Goal: Information Seeking & Learning: Check status

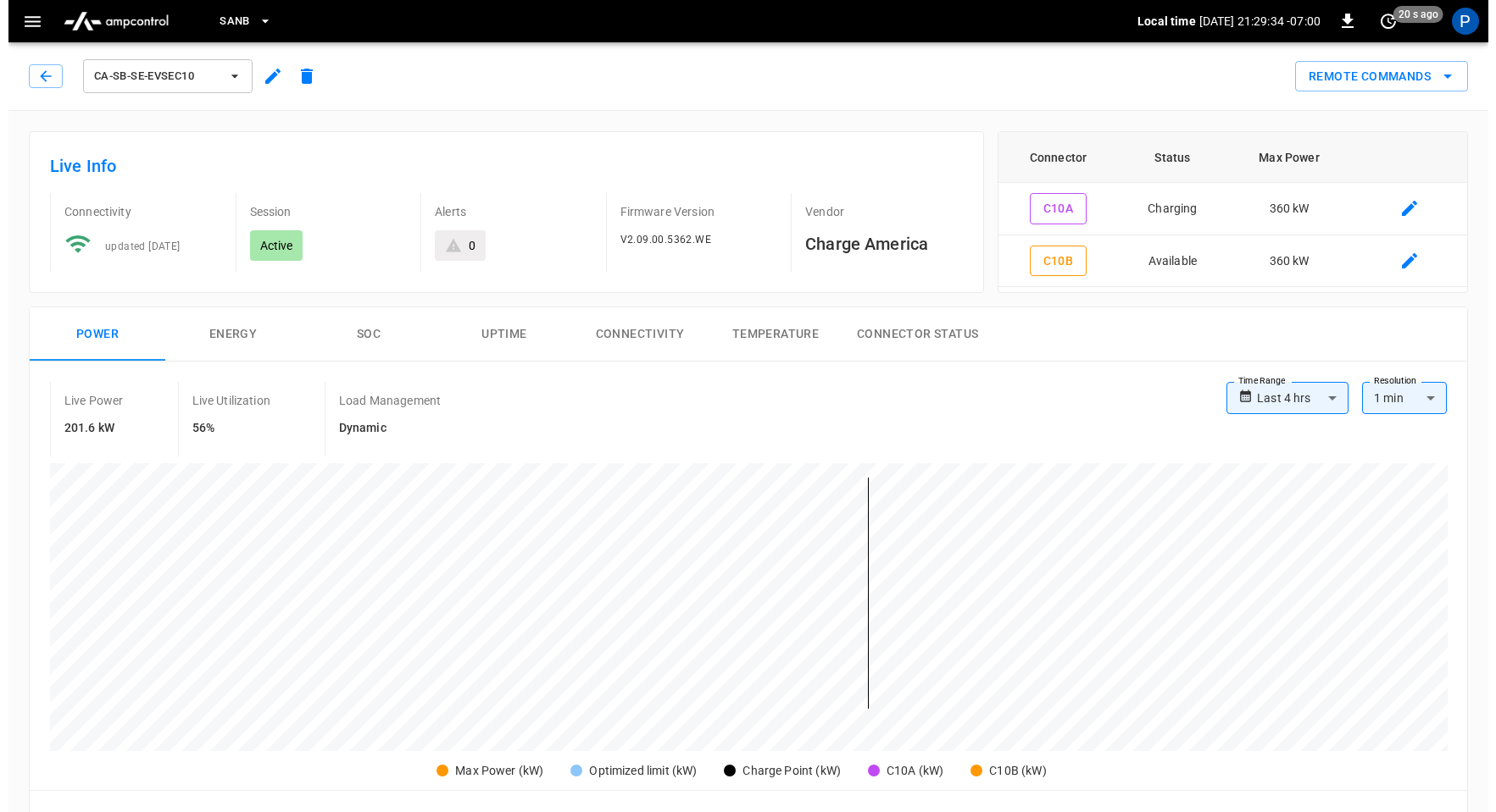
scroll to position [796, 0]
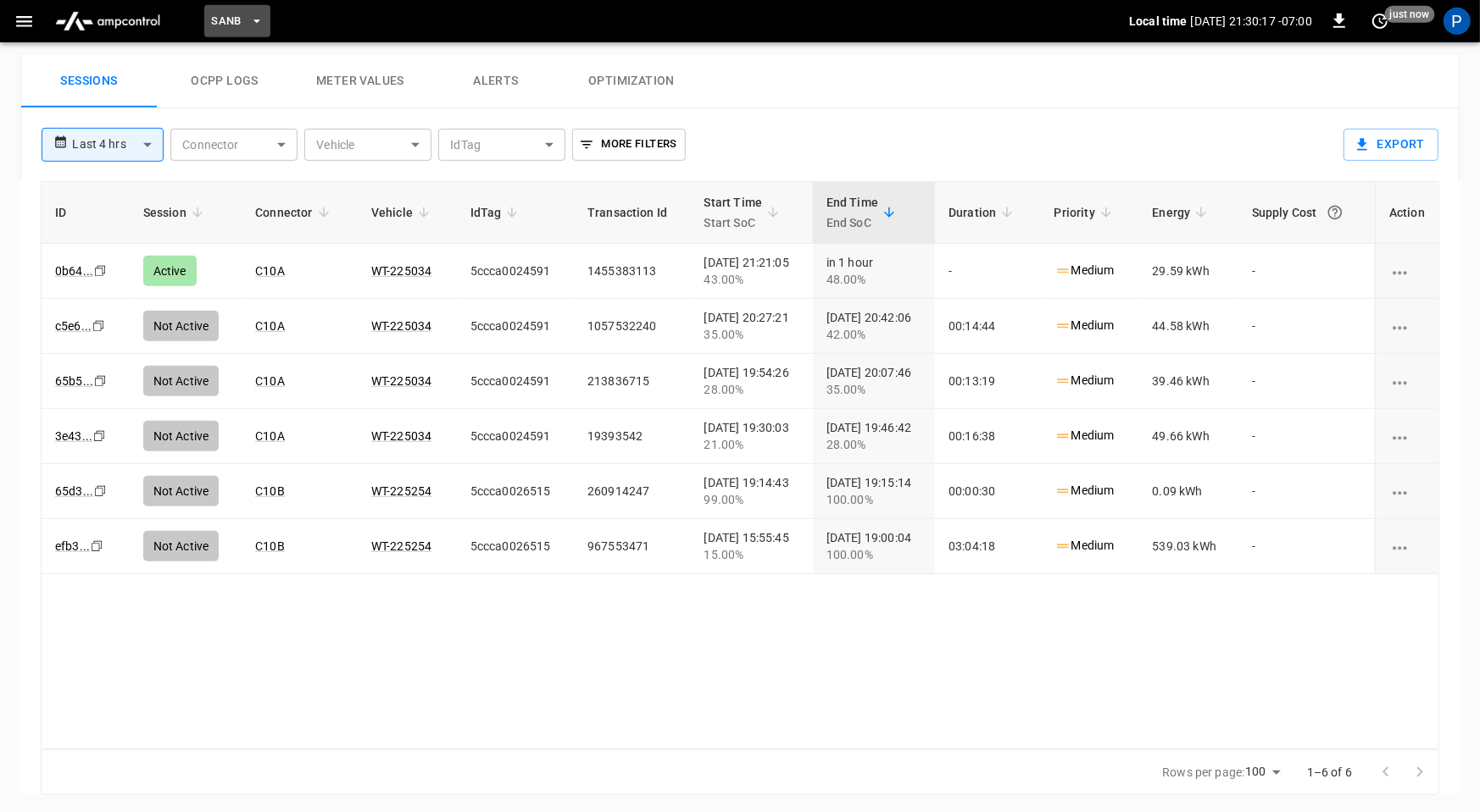
click at [238, 10] on button "SanB" at bounding box center [237, 21] width 66 height 33
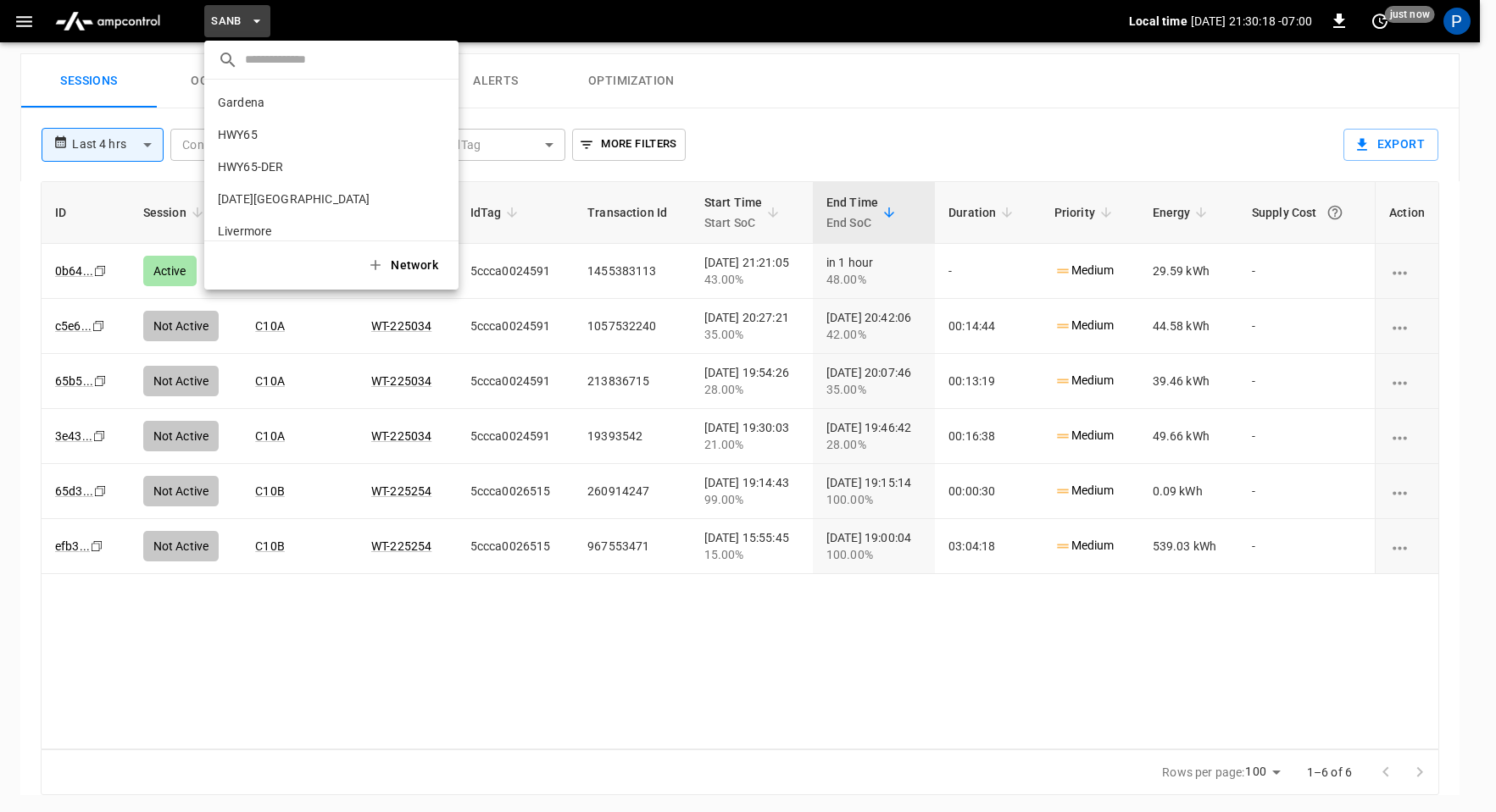
scroll to position [143, 0]
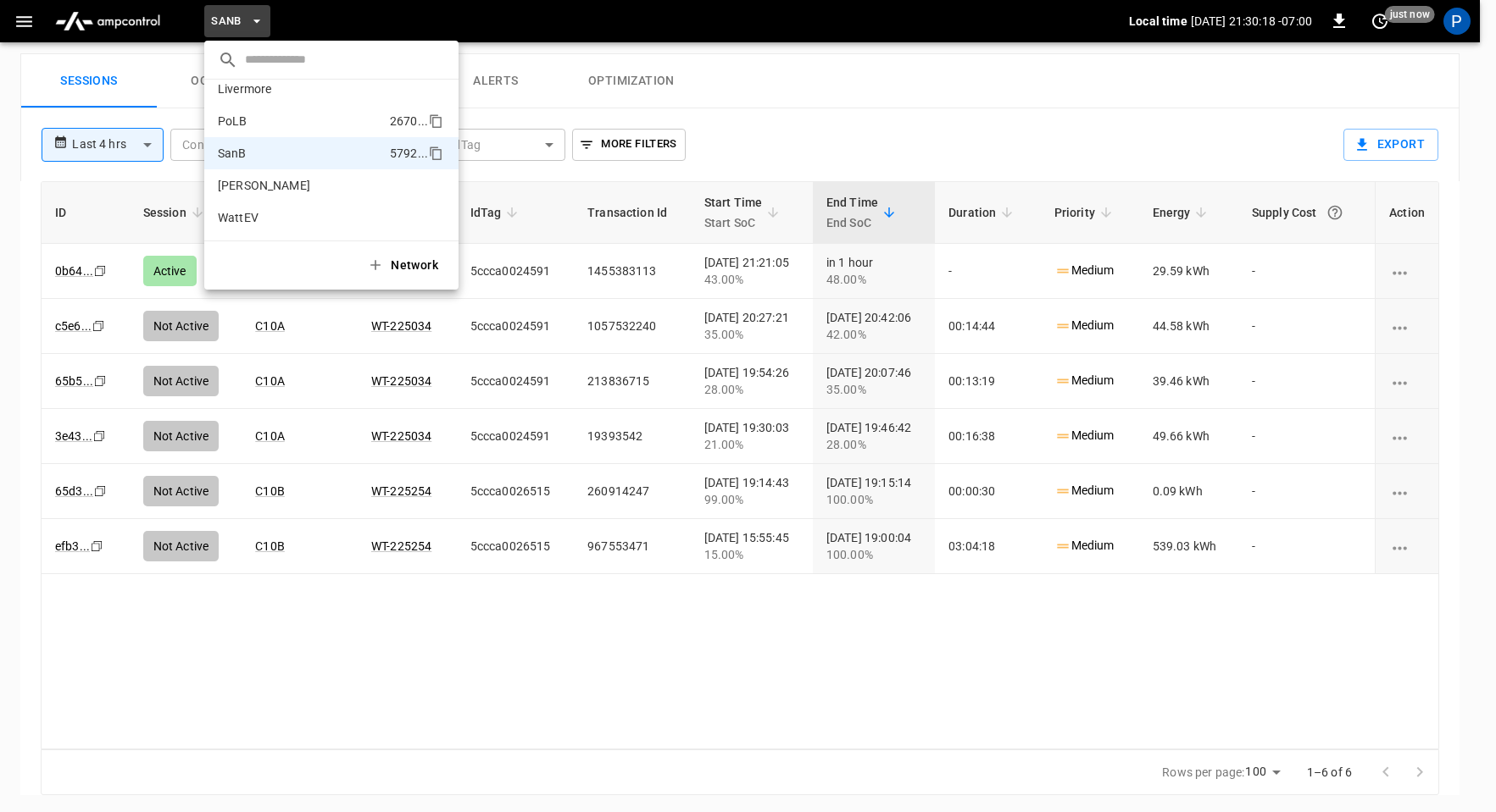
click at [287, 118] on p "PoLB" at bounding box center [300, 121] width 165 height 17
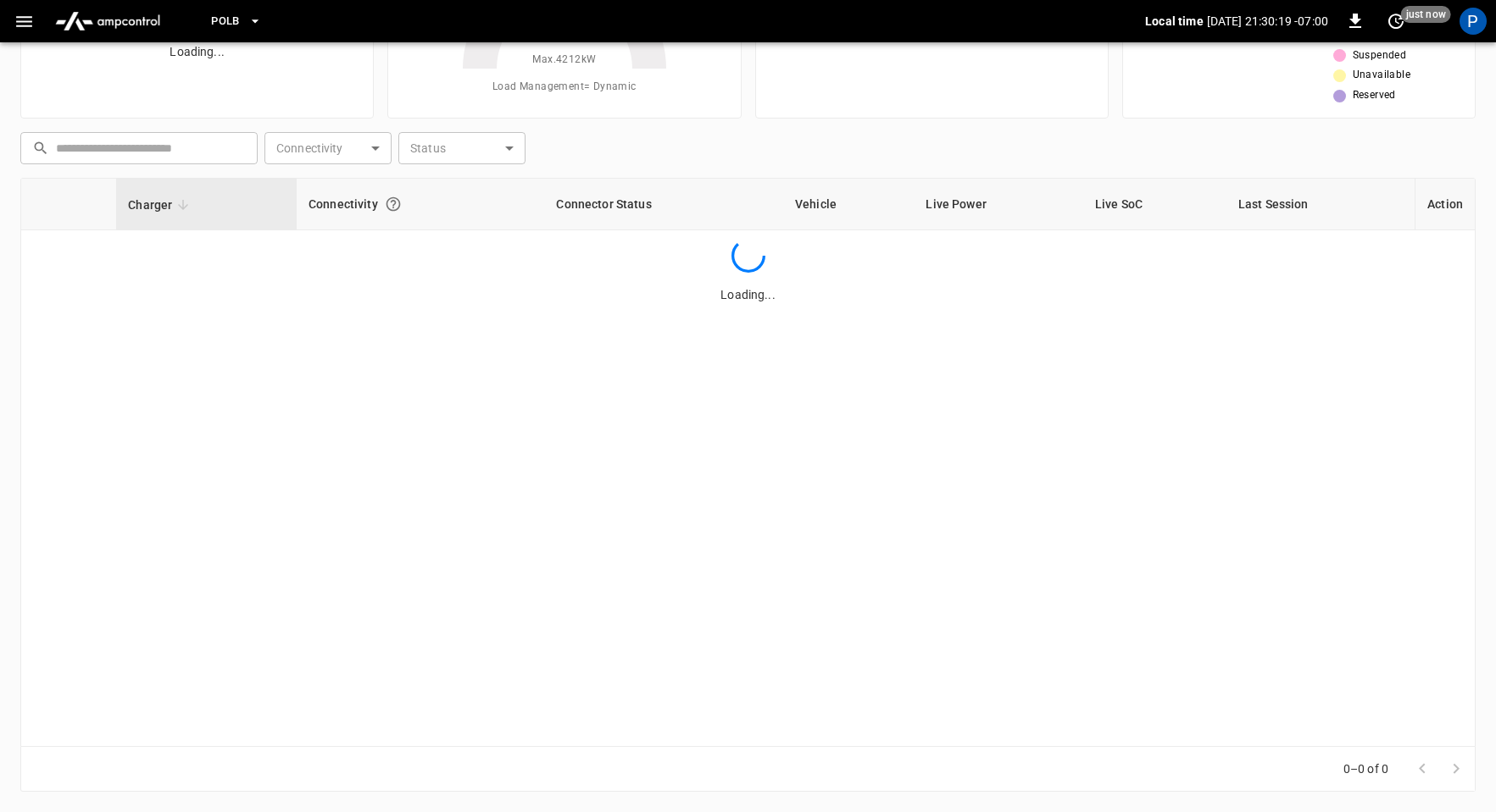
scroll to position [158, 0]
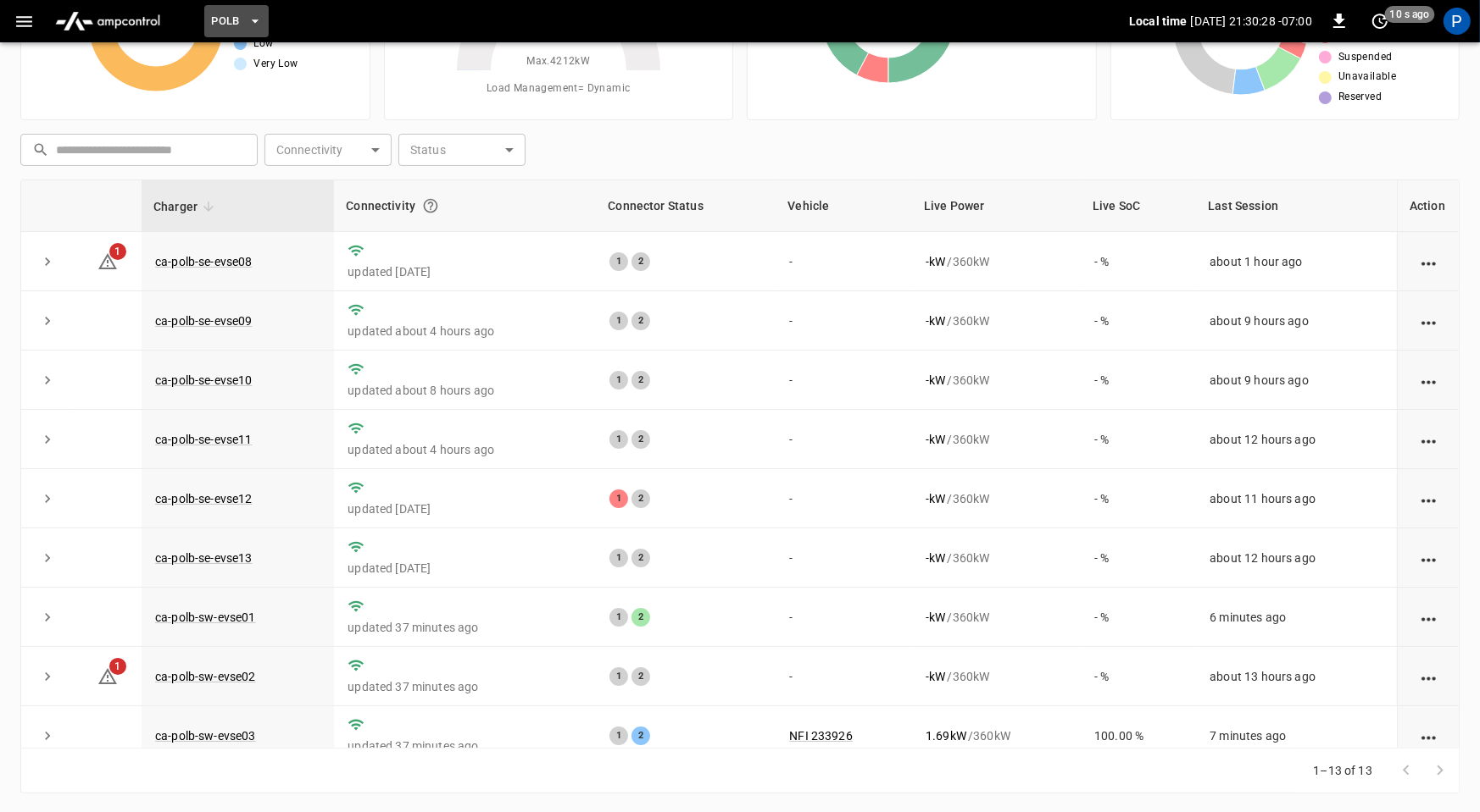
click at [236, 14] on span "PoLB" at bounding box center [225, 21] width 29 height 20
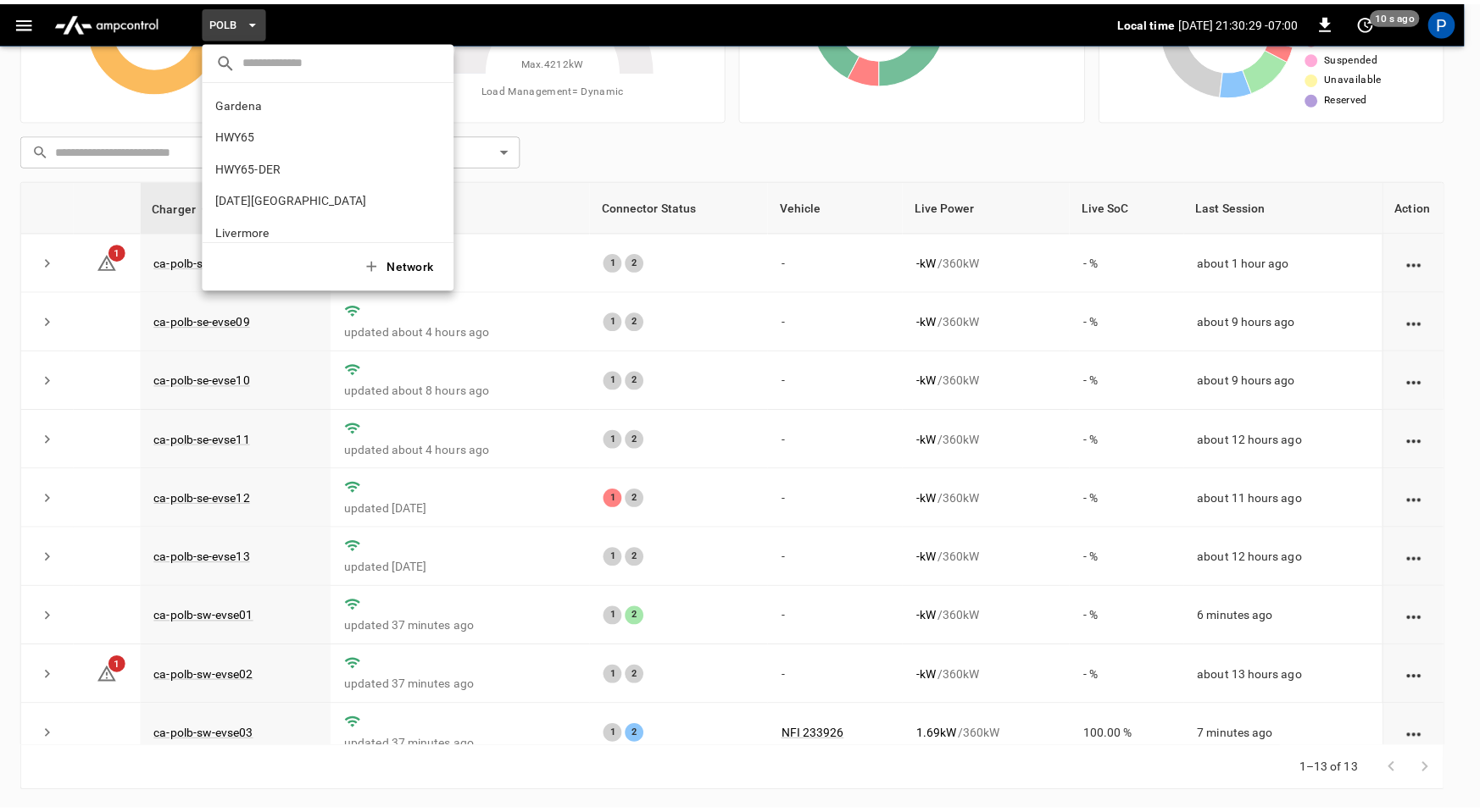
scroll to position [143, 0]
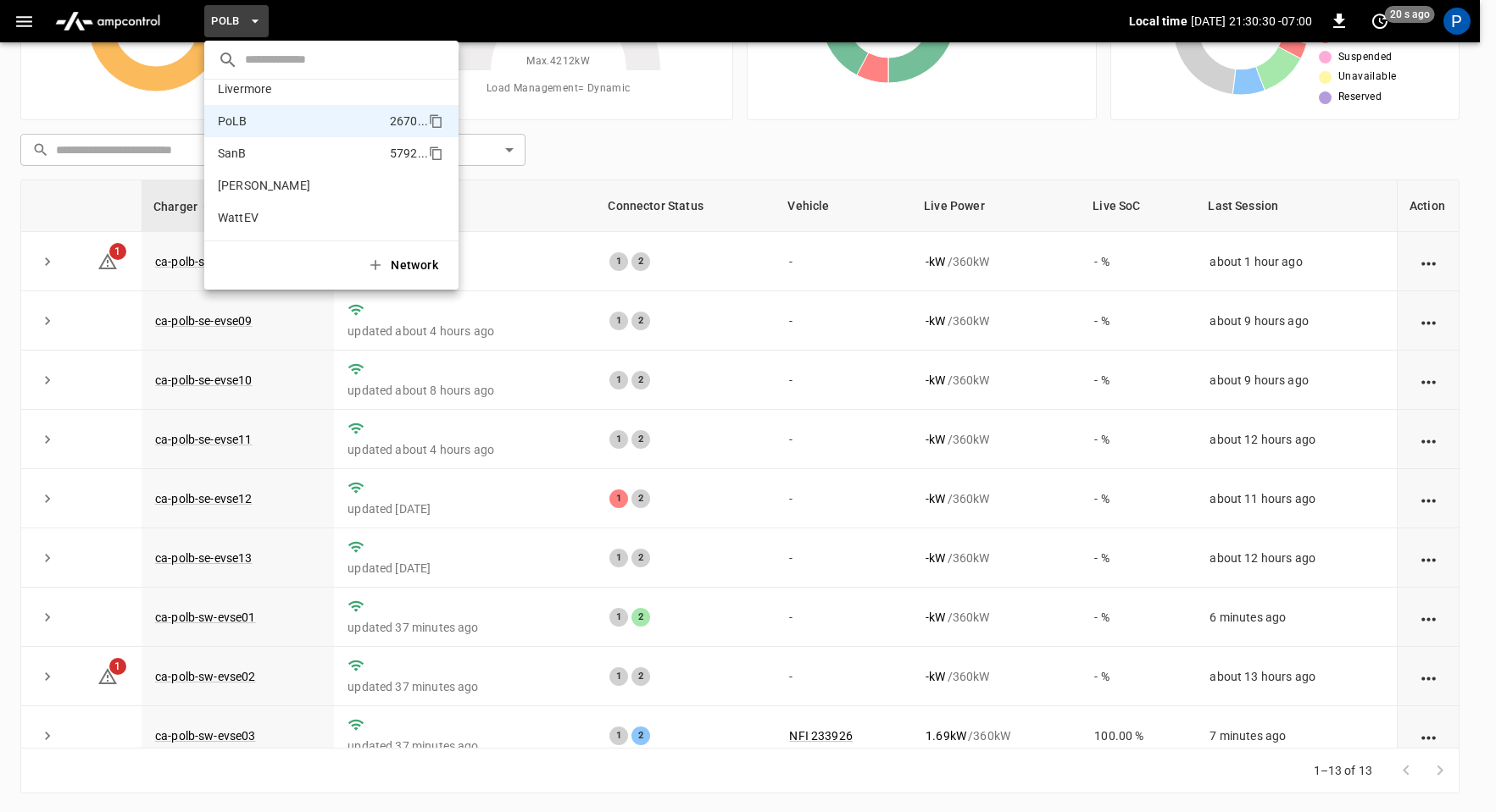
click at [273, 147] on p "SanB" at bounding box center [300, 153] width 165 height 17
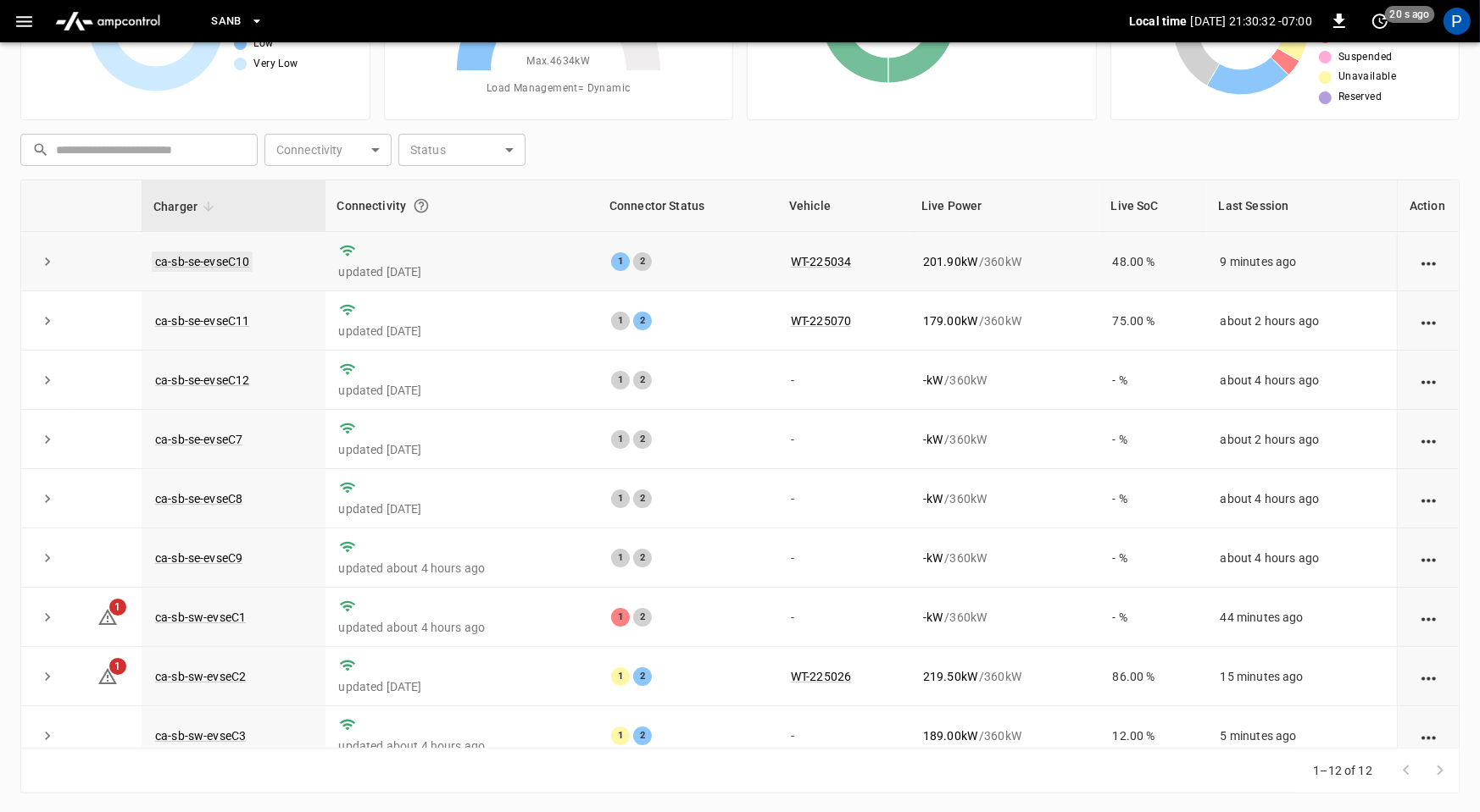
click at [236, 257] on link "ca-sb-se-evseC10" at bounding box center [202, 262] width 101 height 21
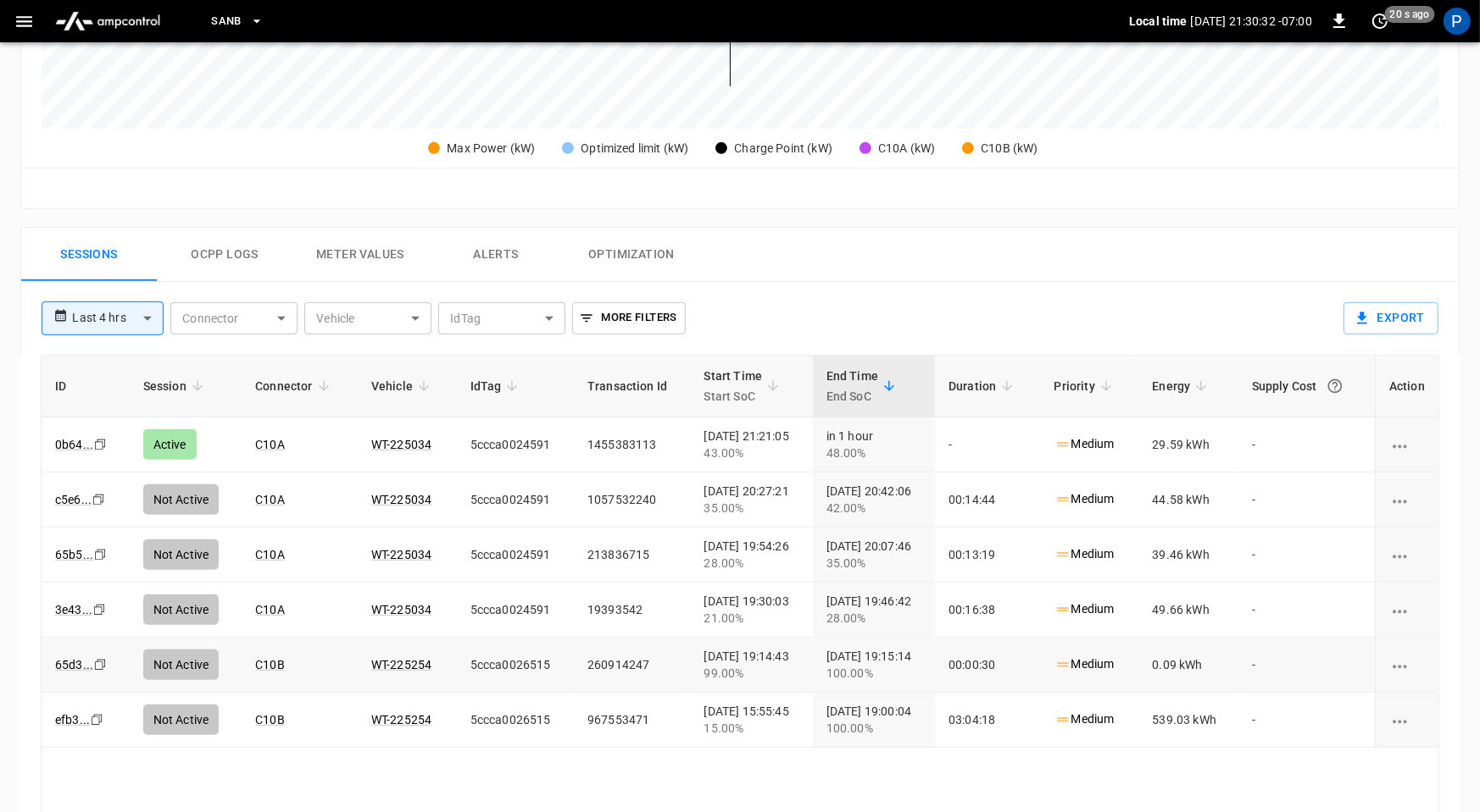
scroll to position [796, 0]
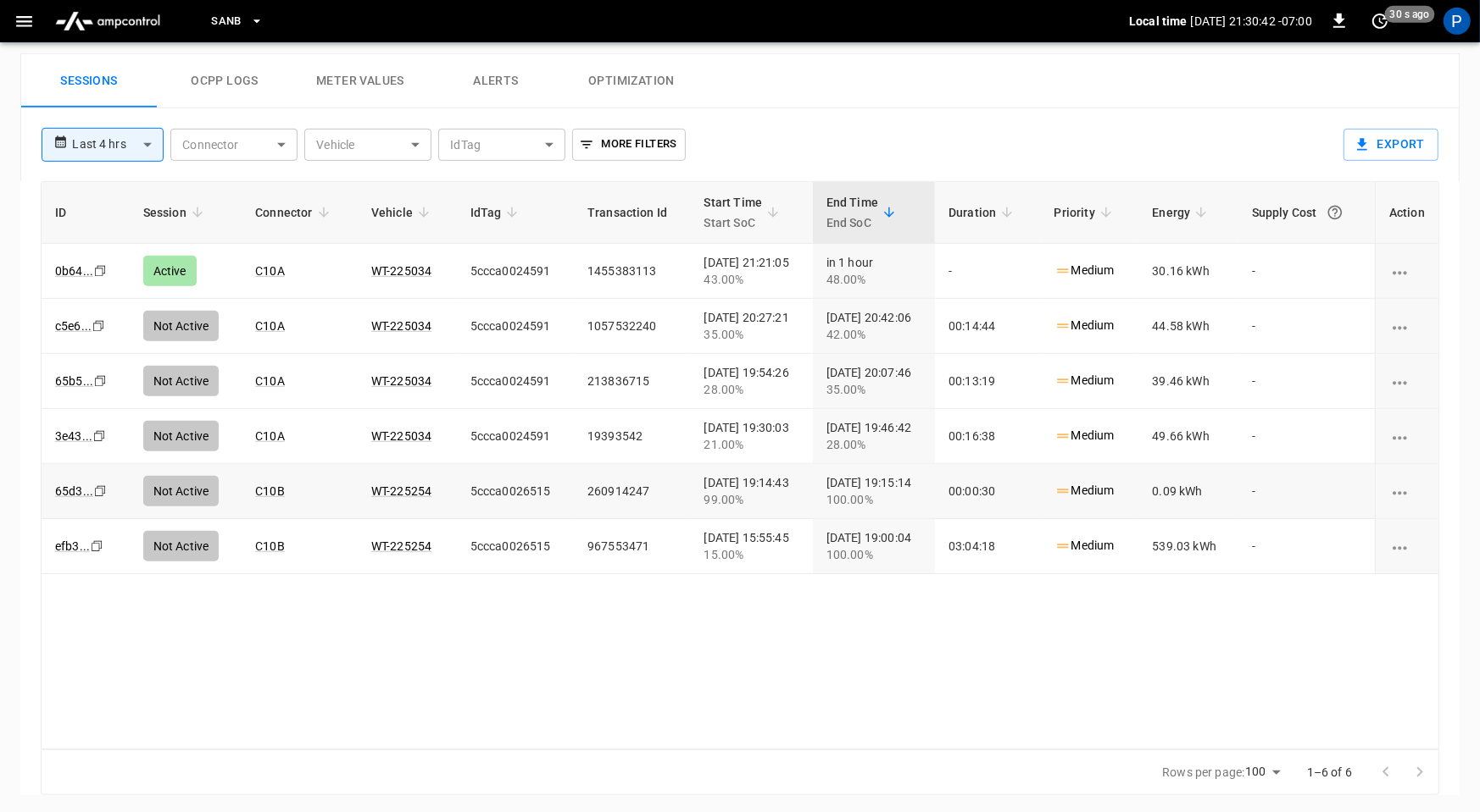
click at [151, 30] on img "menu" at bounding box center [107, 21] width 118 height 33
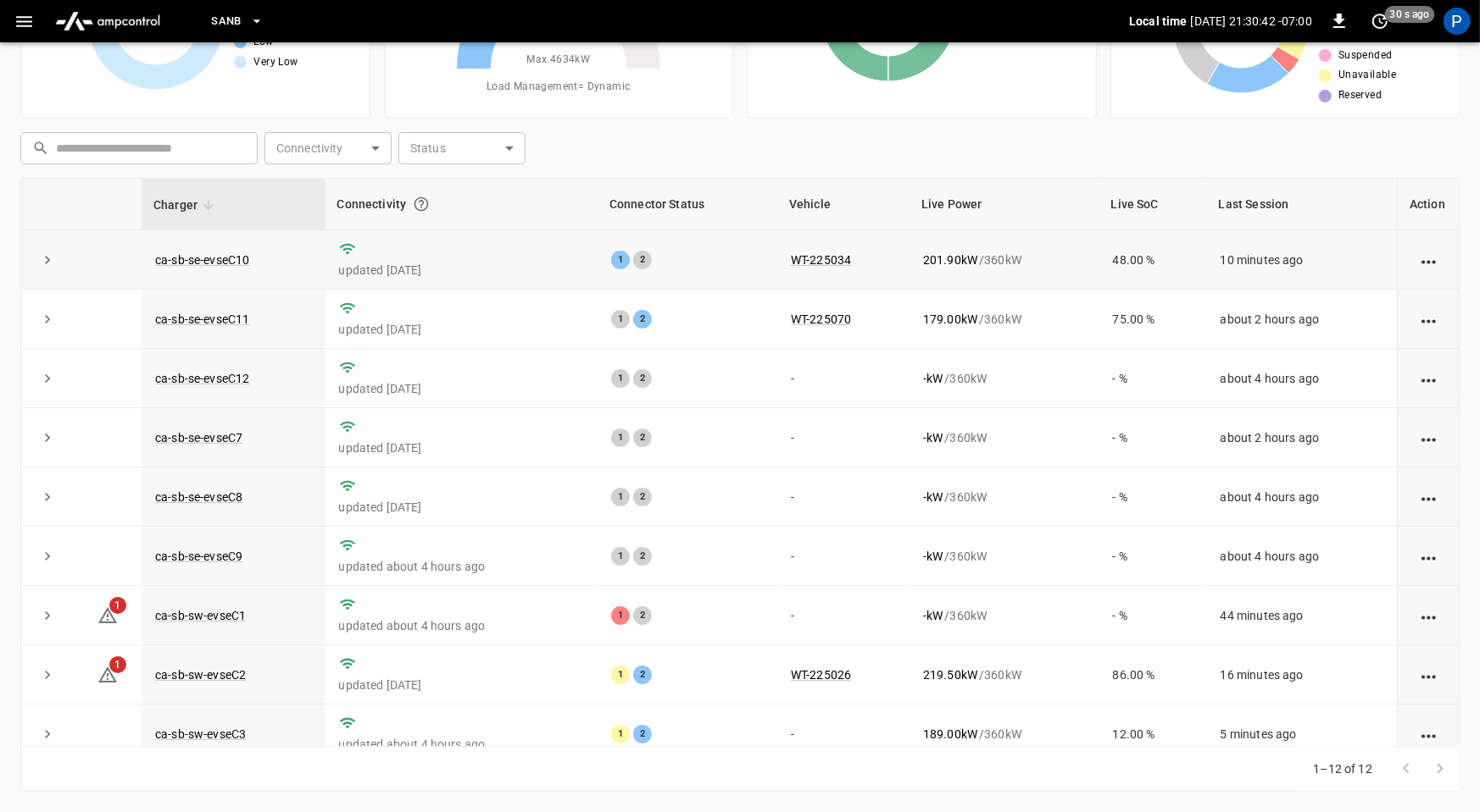
scroll to position [158, 0]
click at [222, 608] on link "ca-sb-sw-evseC1" at bounding box center [201, 618] width 97 height 21
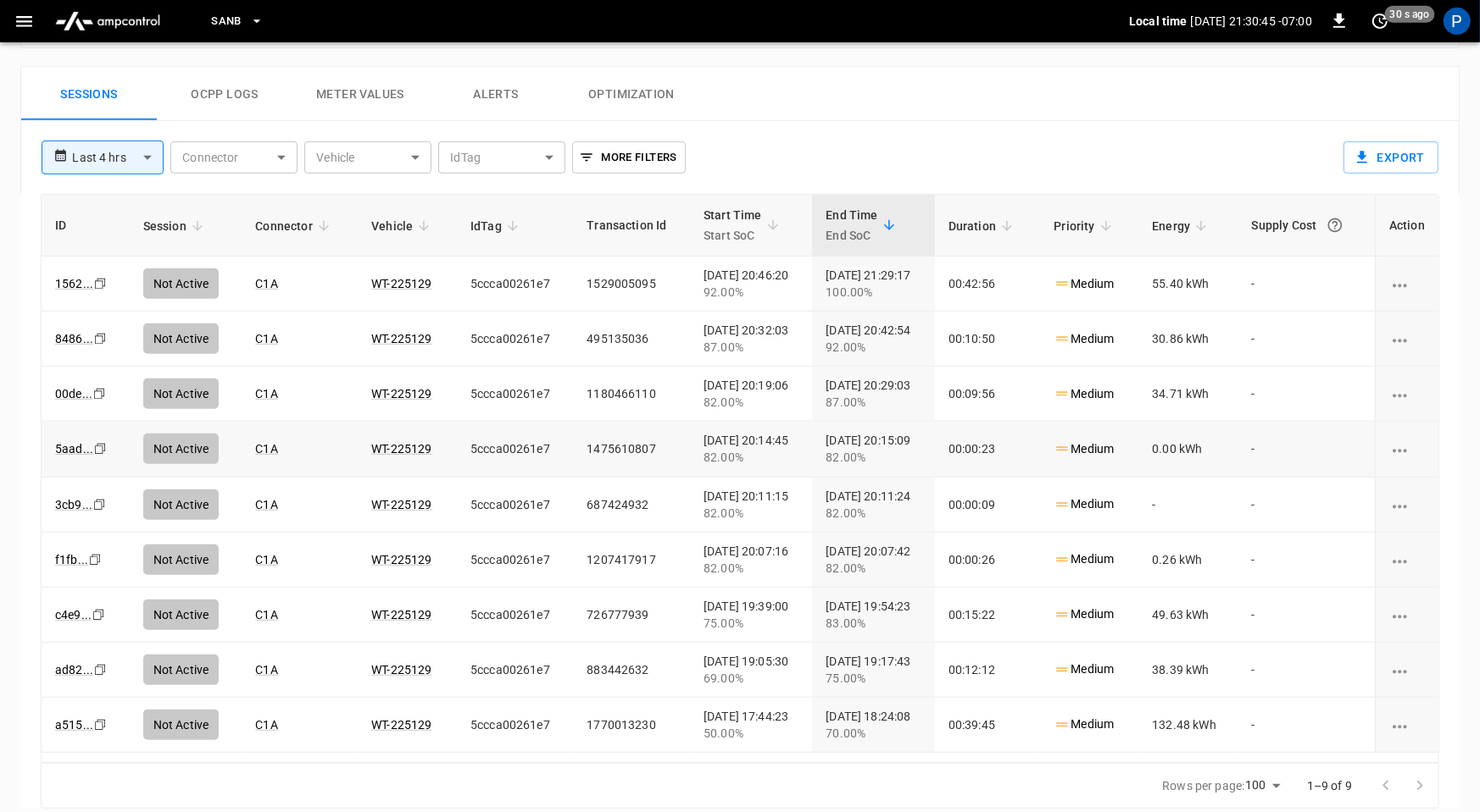
scroll to position [801, 0]
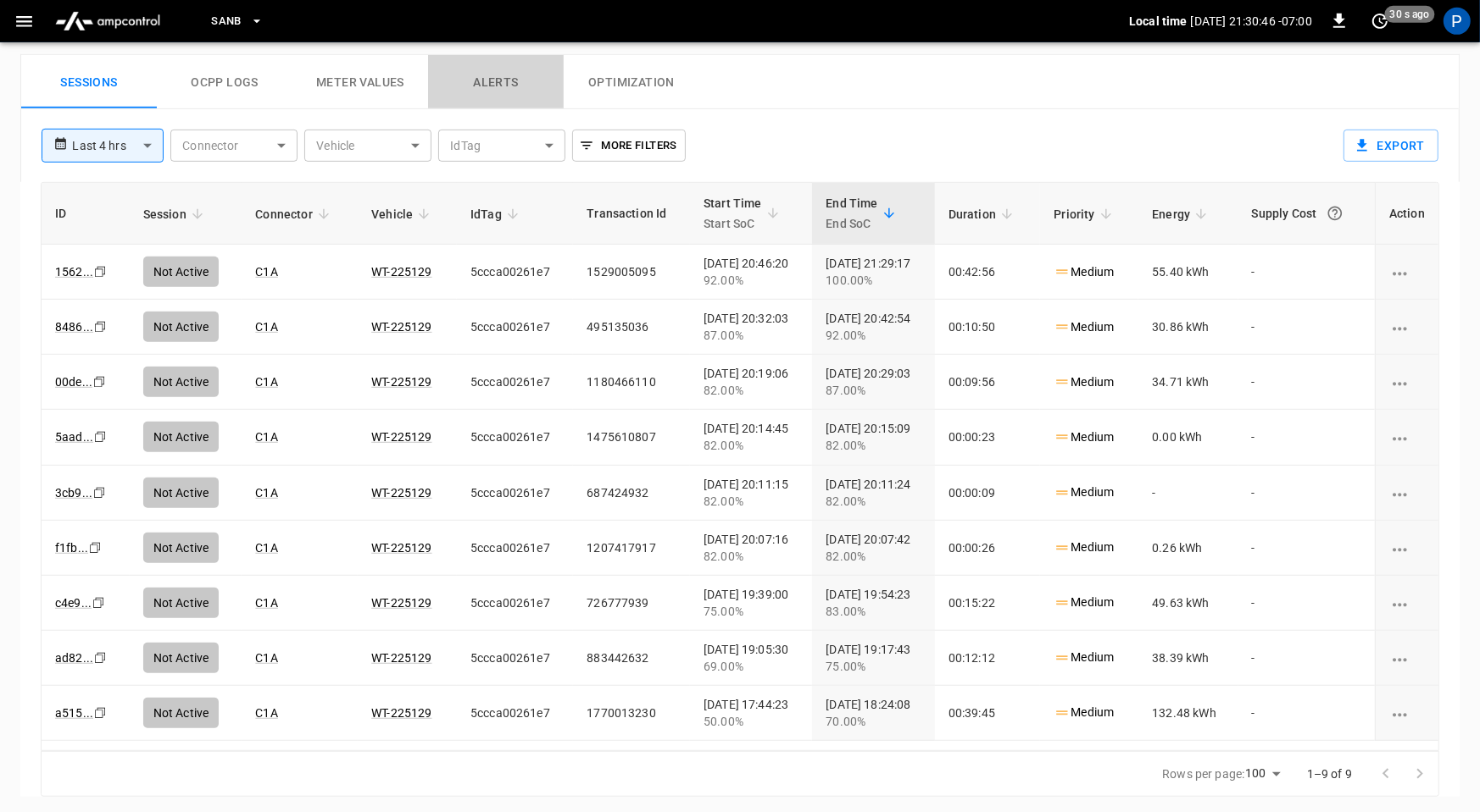
click at [495, 85] on button "Alerts" at bounding box center [495, 82] width 135 height 54
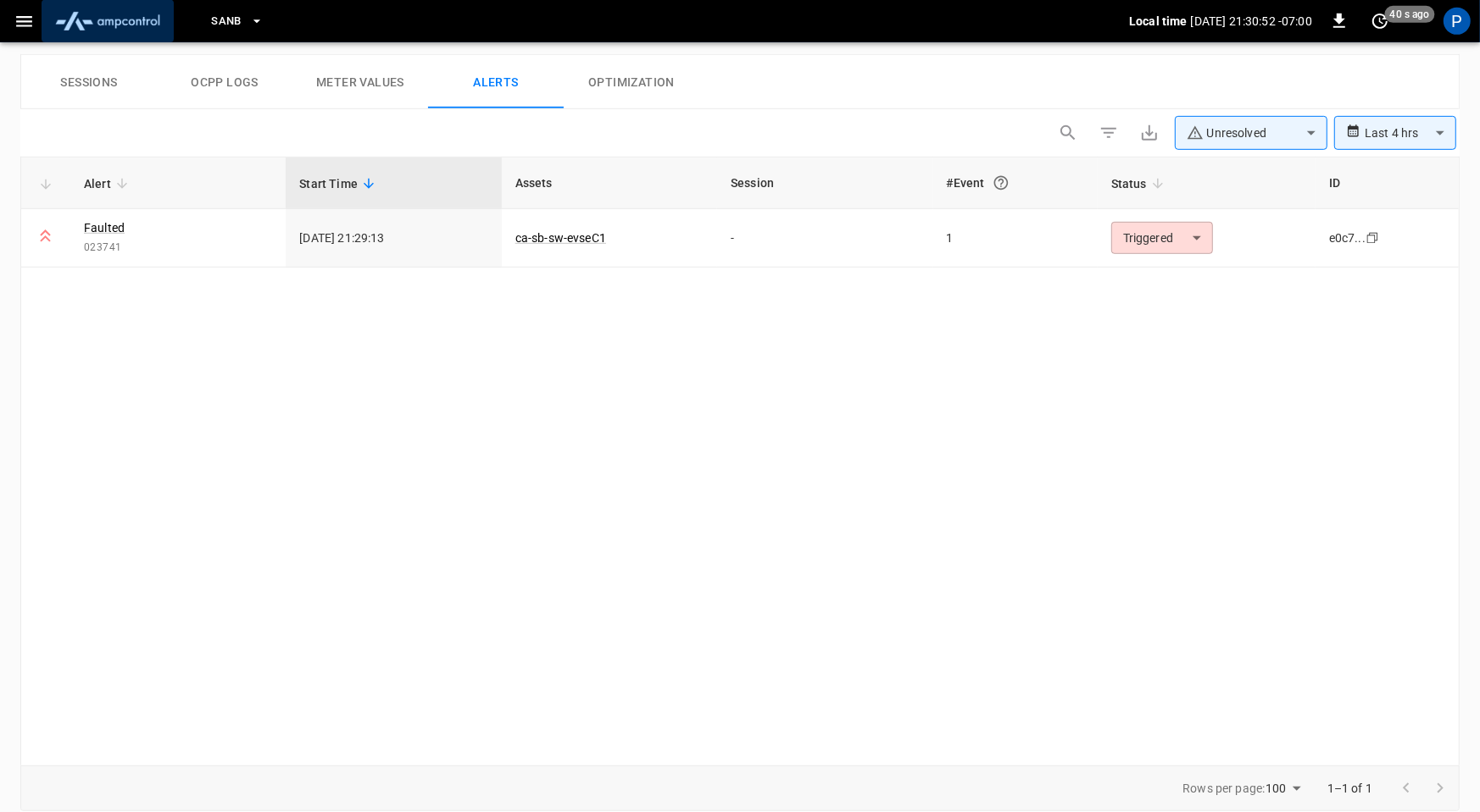
click at [112, 23] on img "menu" at bounding box center [107, 21] width 118 height 33
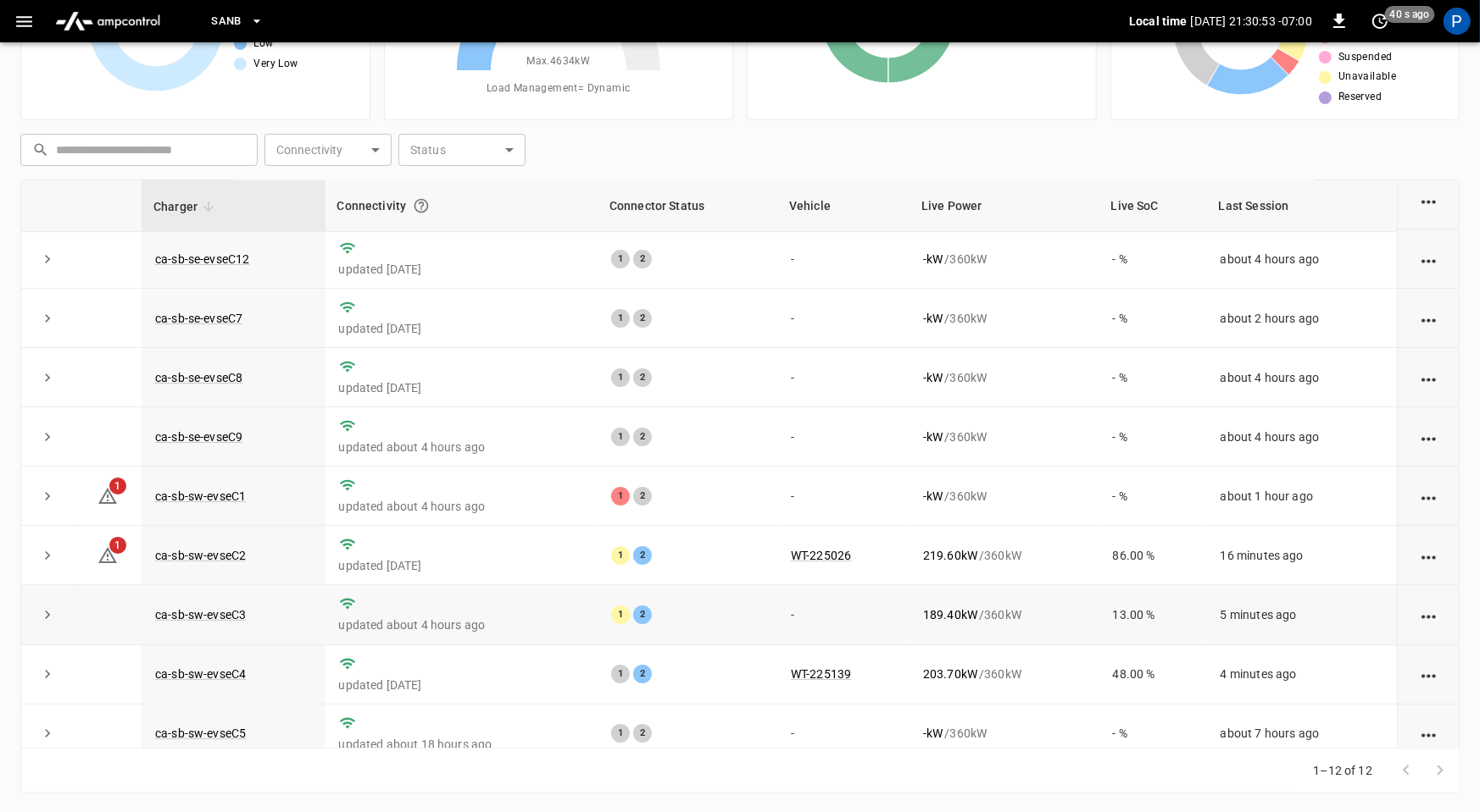
scroll to position [191, 0]
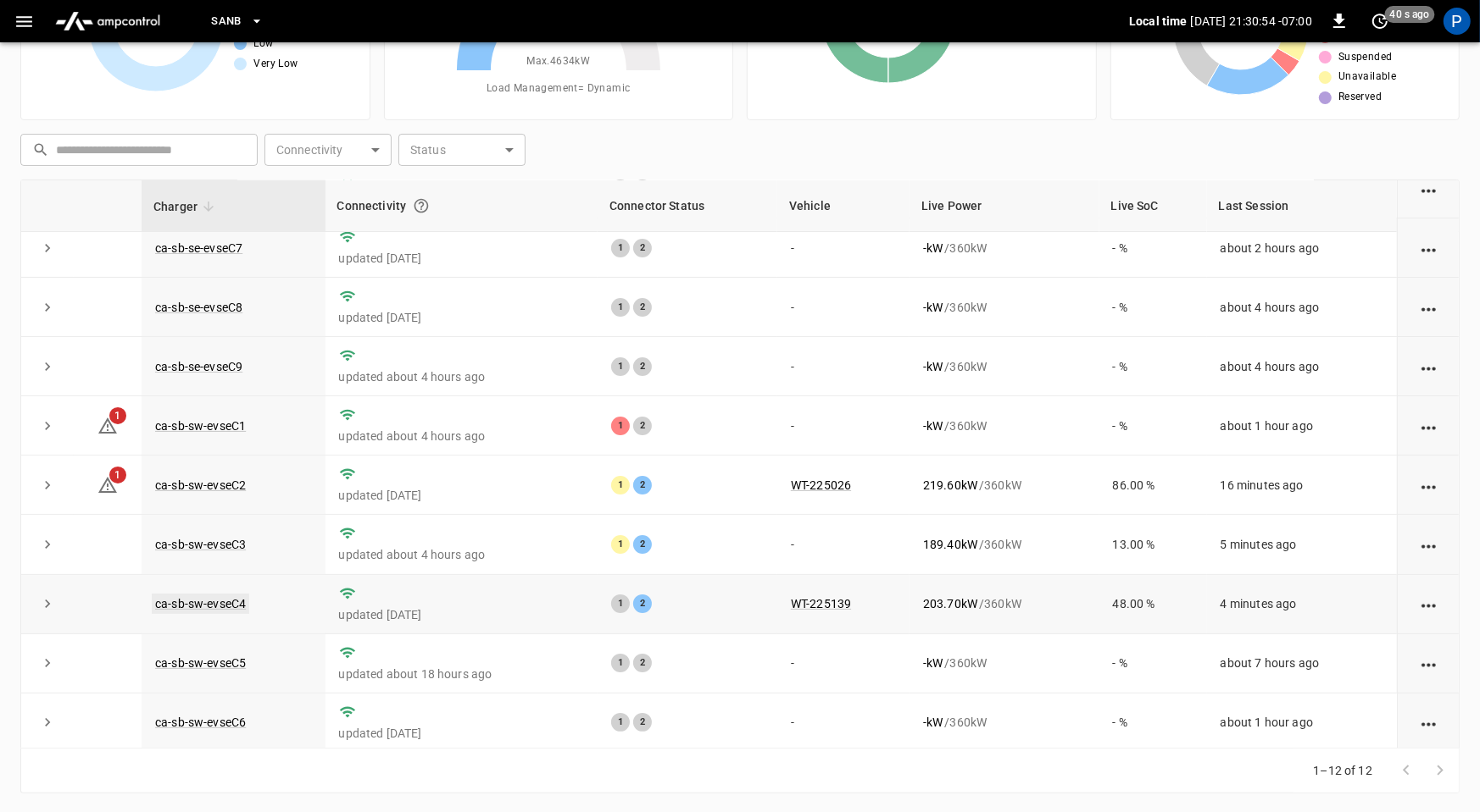
click at [196, 602] on link "ca-sb-sw-evseC4" at bounding box center [201, 604] width 97 height 21
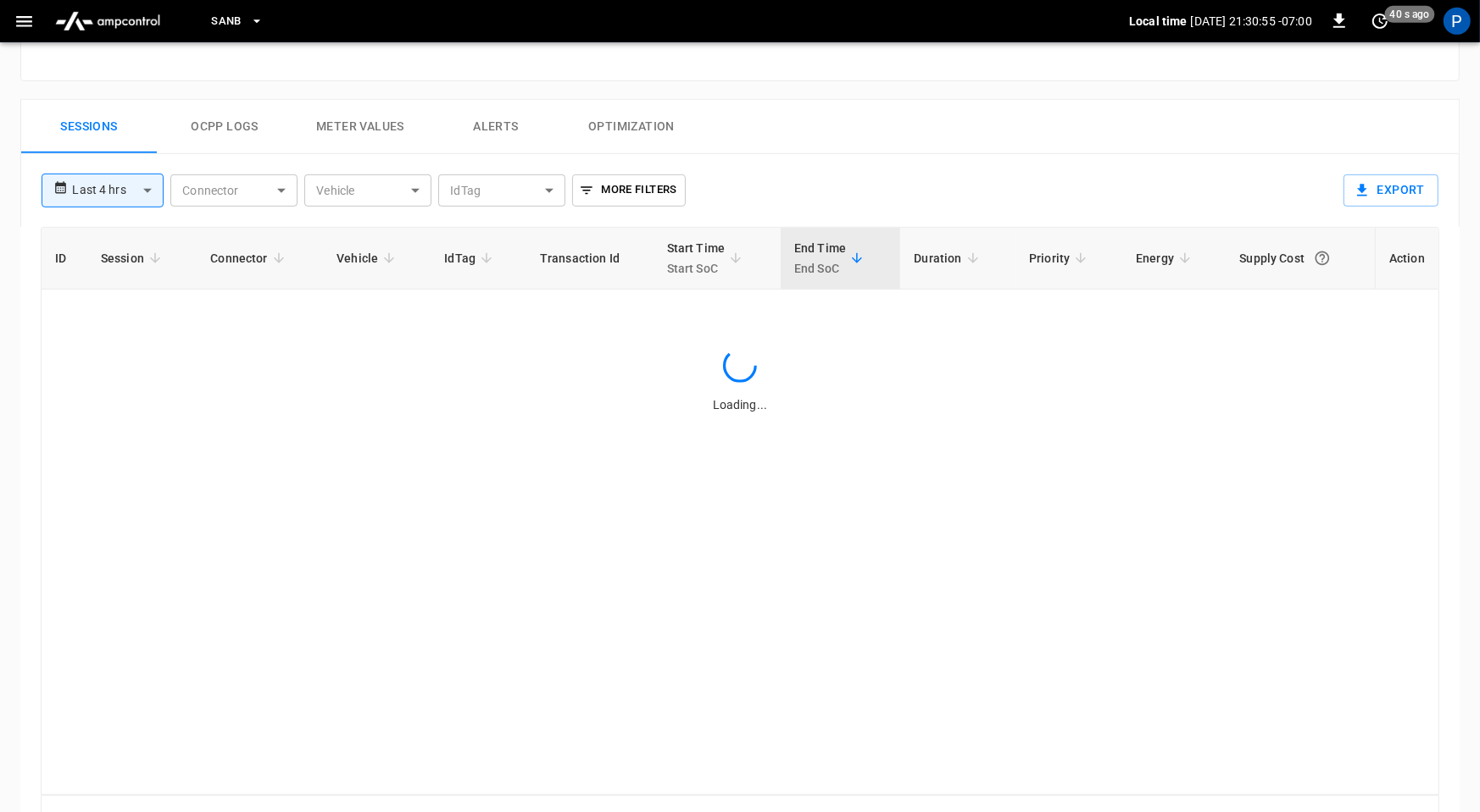
scroll to position [796, 0]
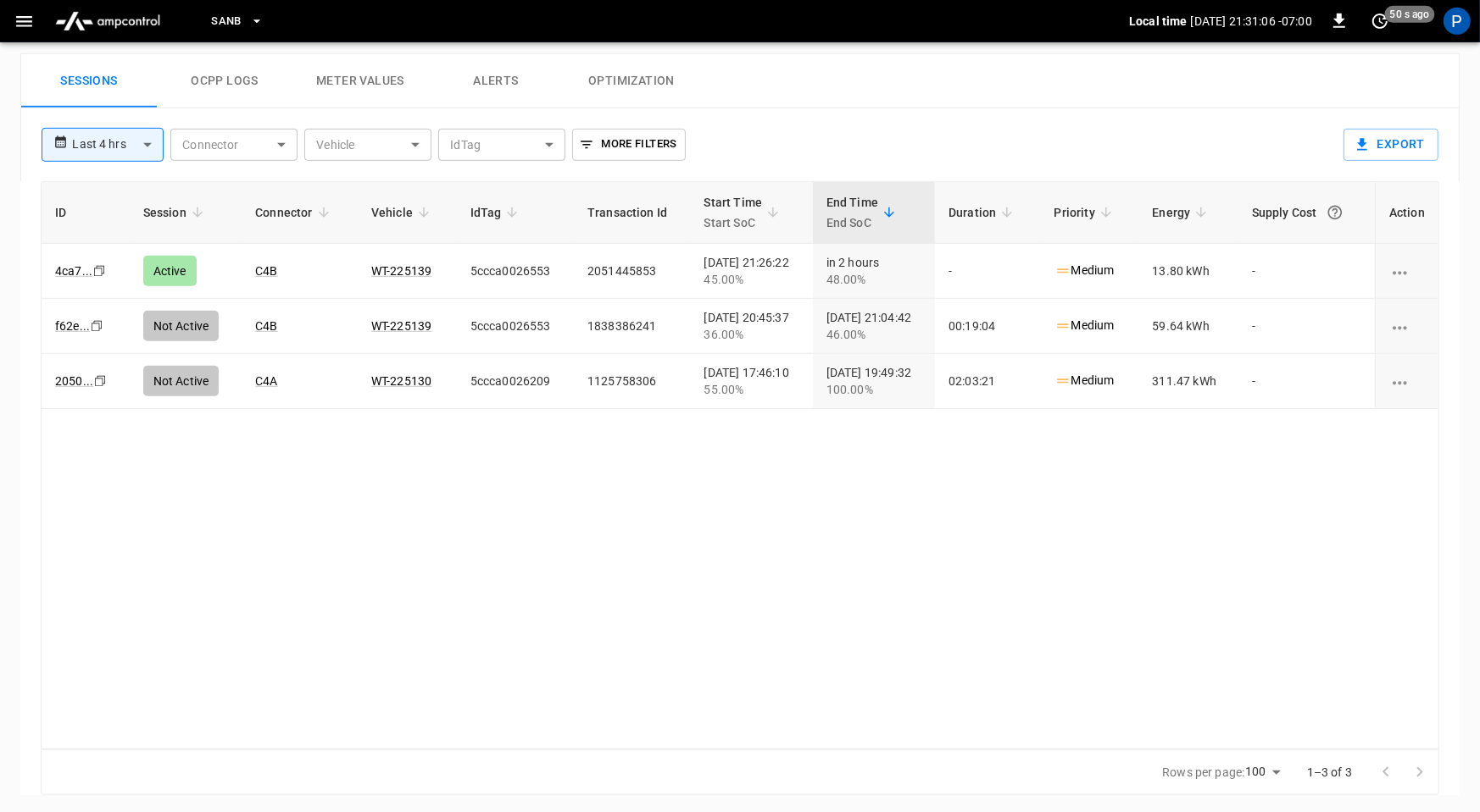
click at [131, 33] on img "menu" at bounding box center [107, 21] width 118 height 33
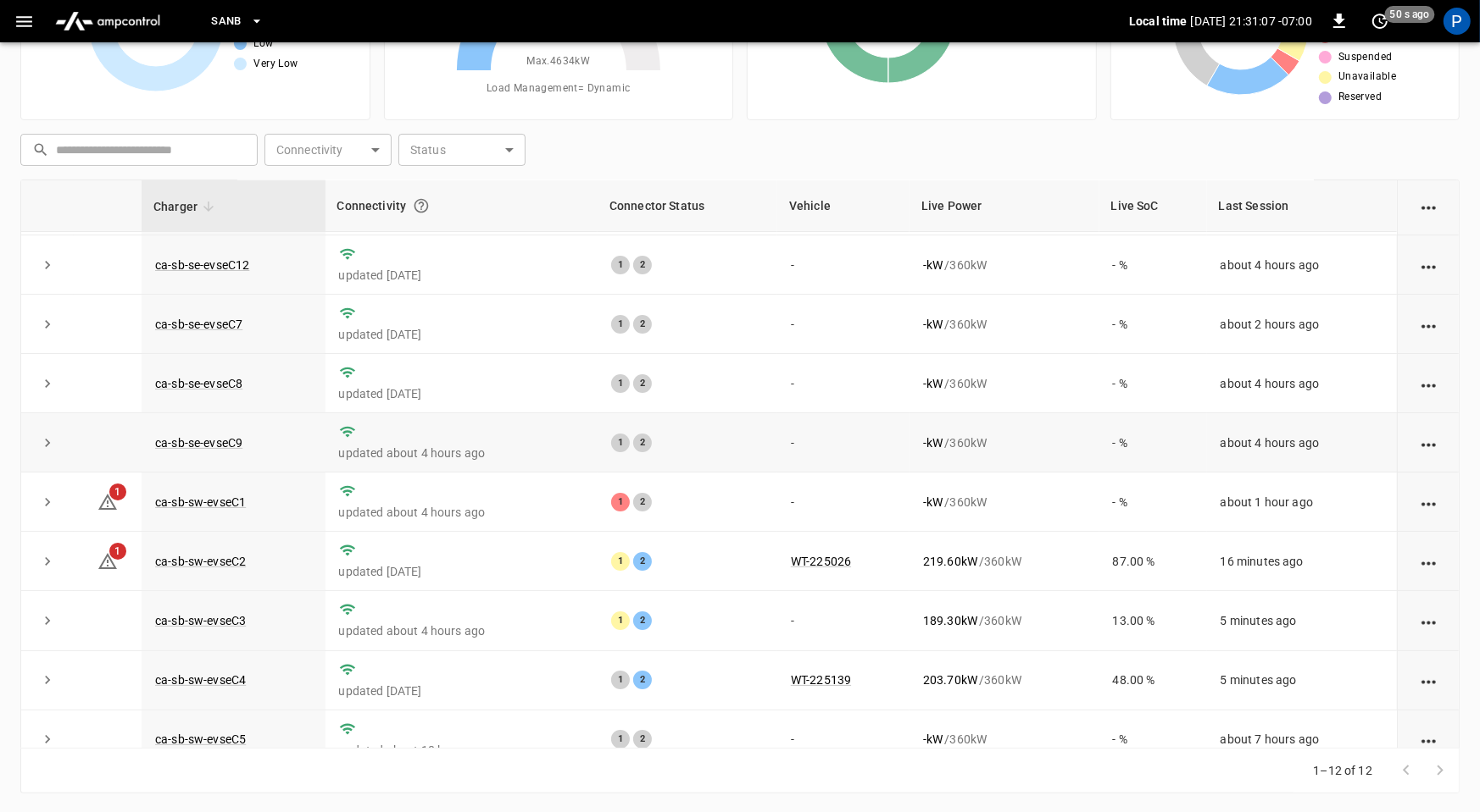
scroll to position [120, 0]
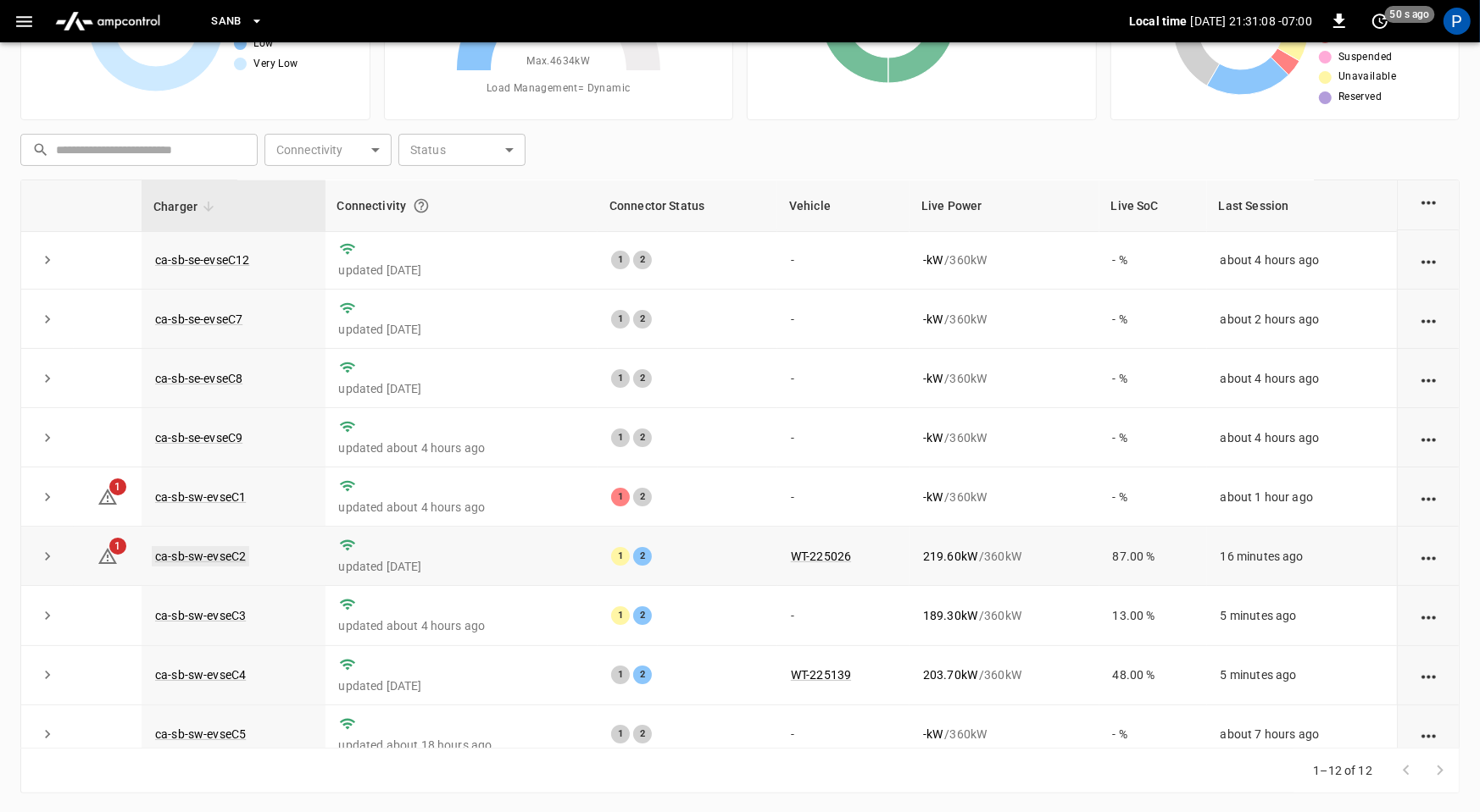
click at [205, 550] on link "ca-sb-sw-evseC2" at bounding box center [201, 557] width 97 height 21
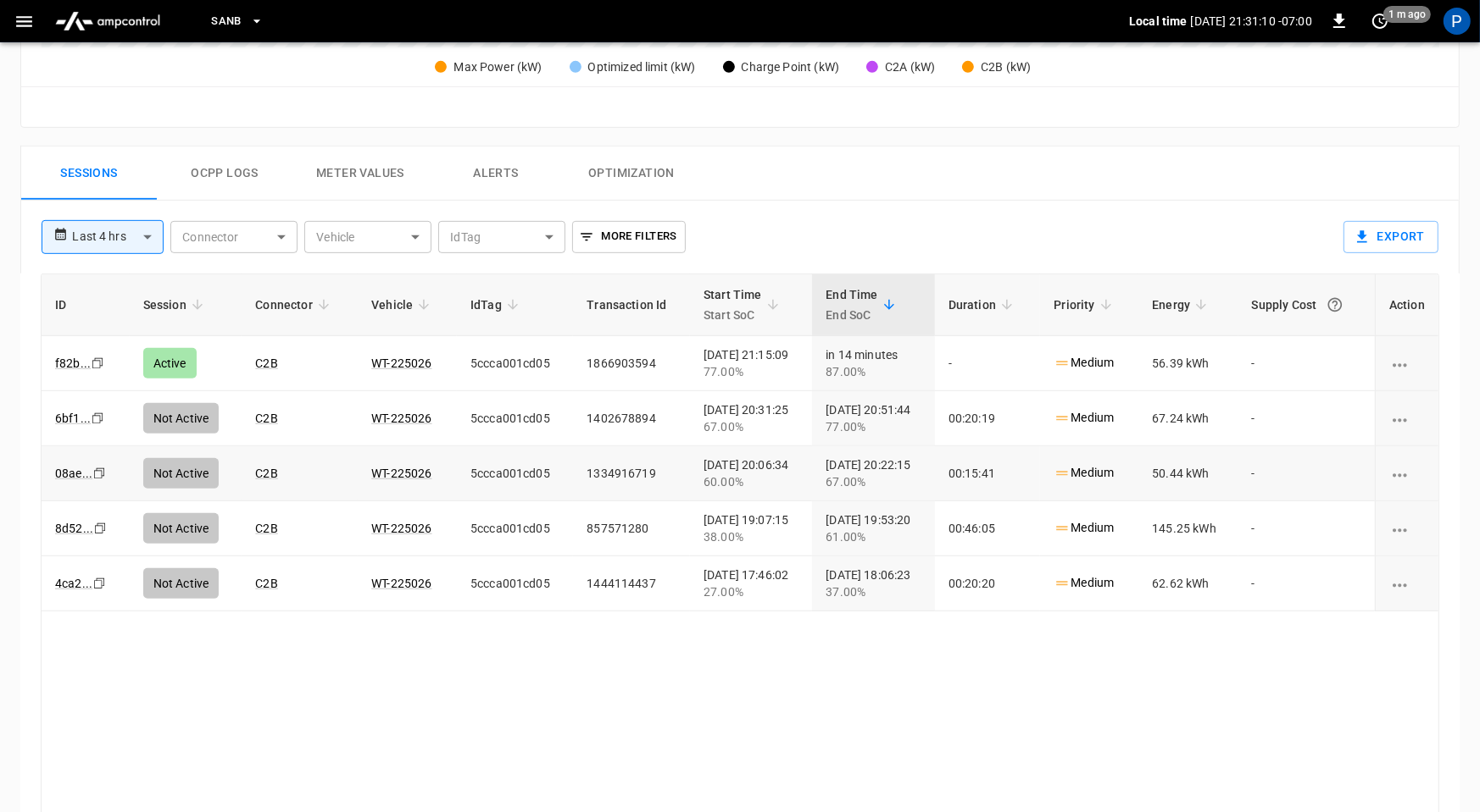
scroll to position [796, 0]
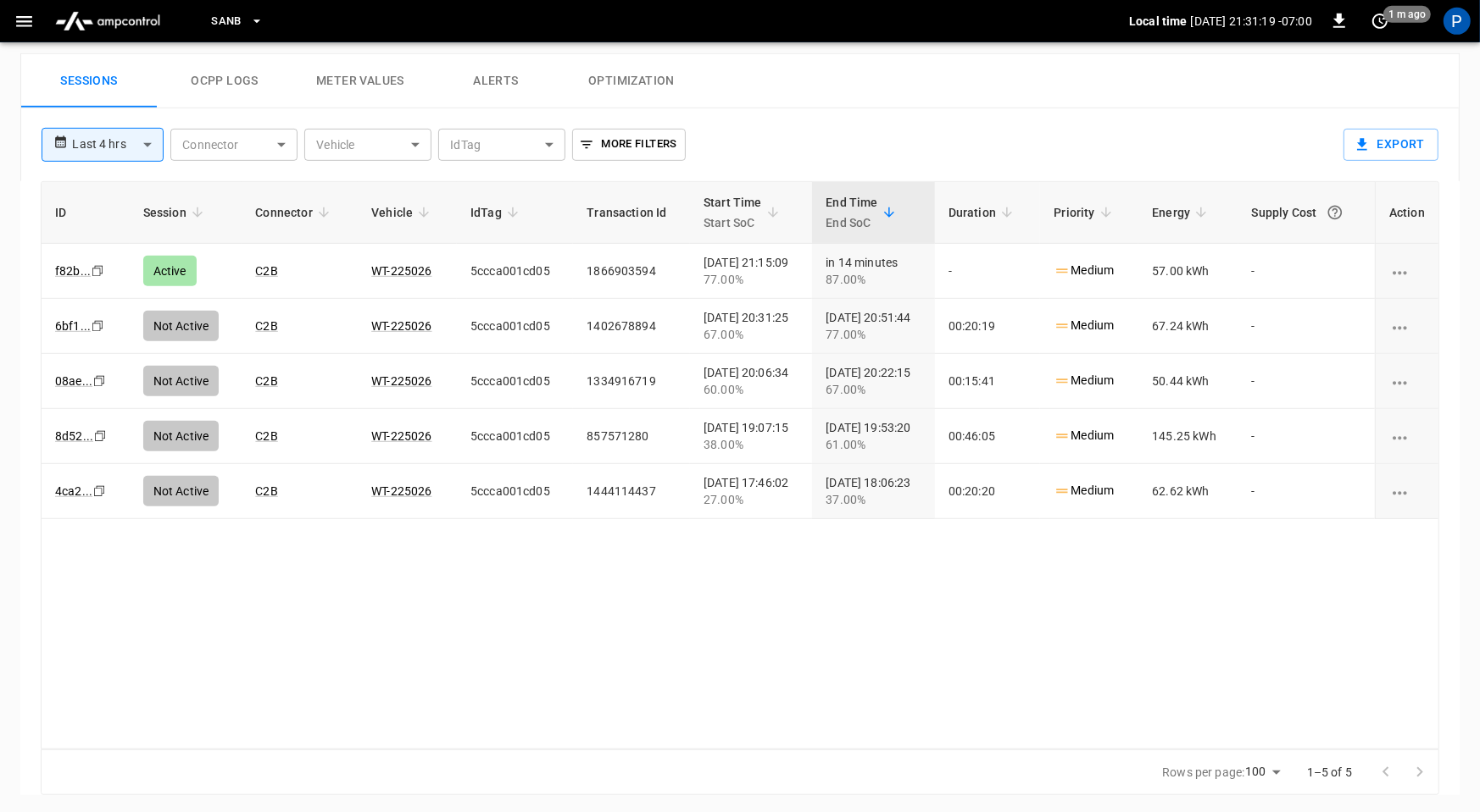
click at [131, 33] on img "menu" at bounding box center [107, 21] width 118 height 33
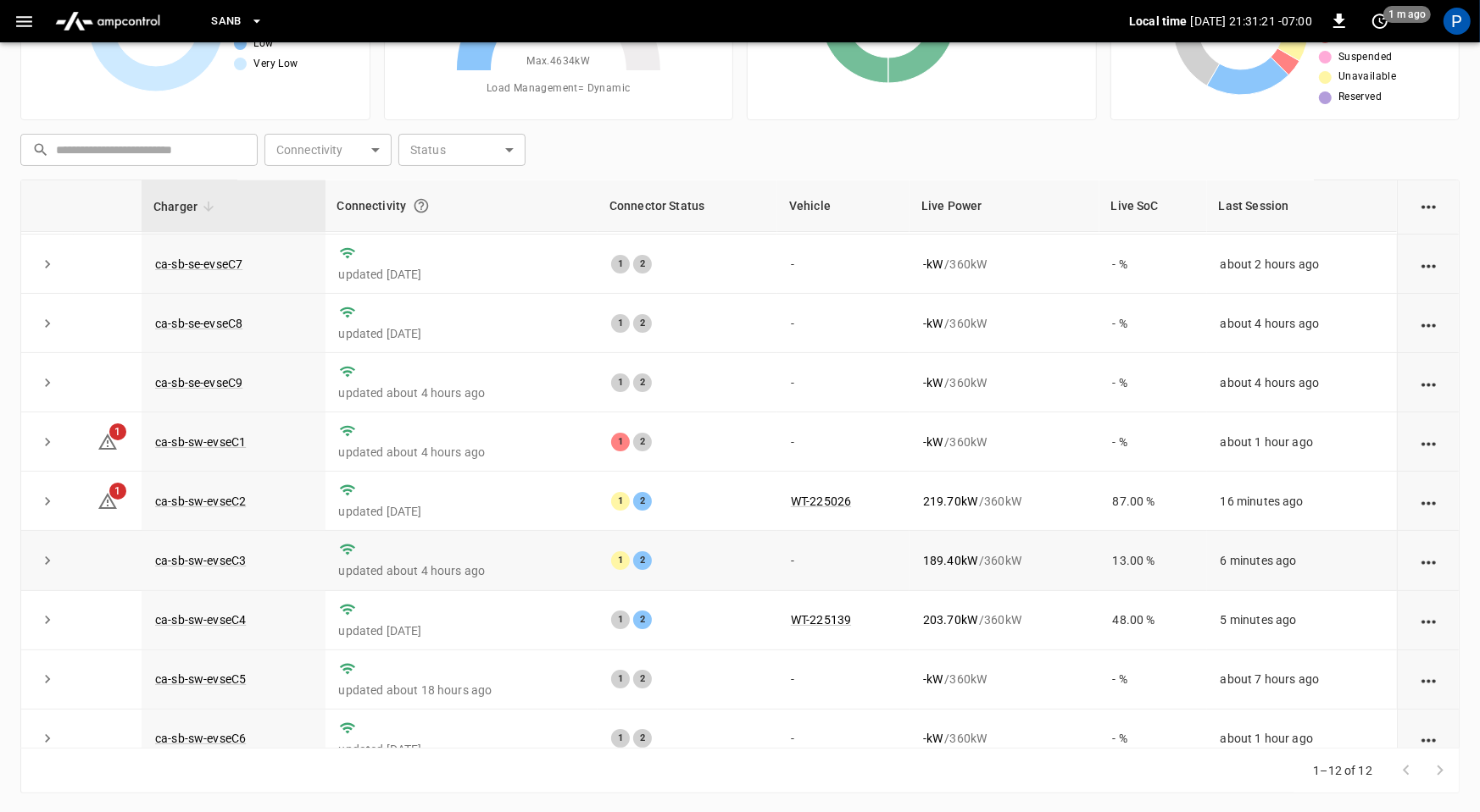
scroll to position [184, 0]
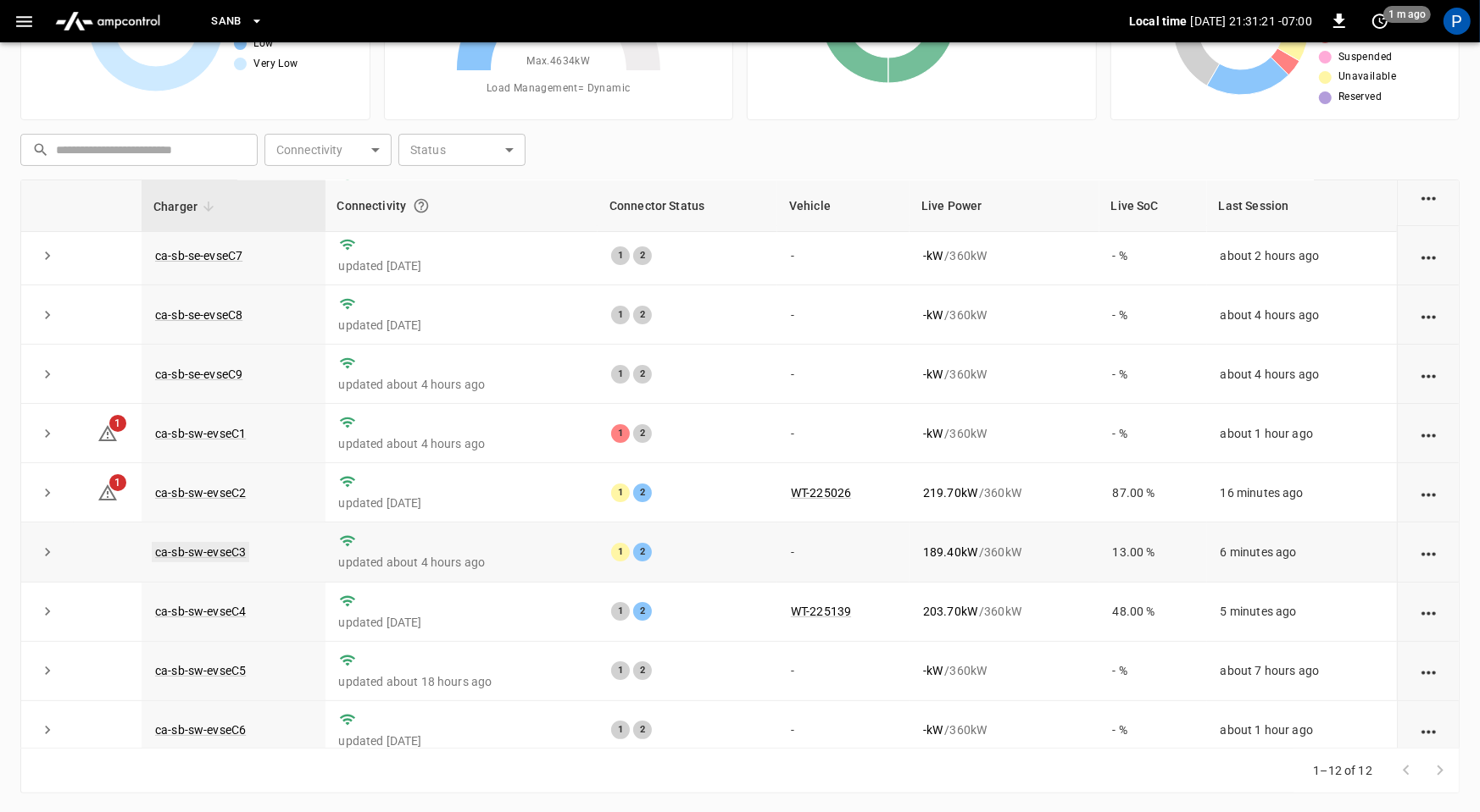
click at [228, 546] on link "ca-sb-sw-evseC3" at bounding box center [201, 553] width 97 height 21
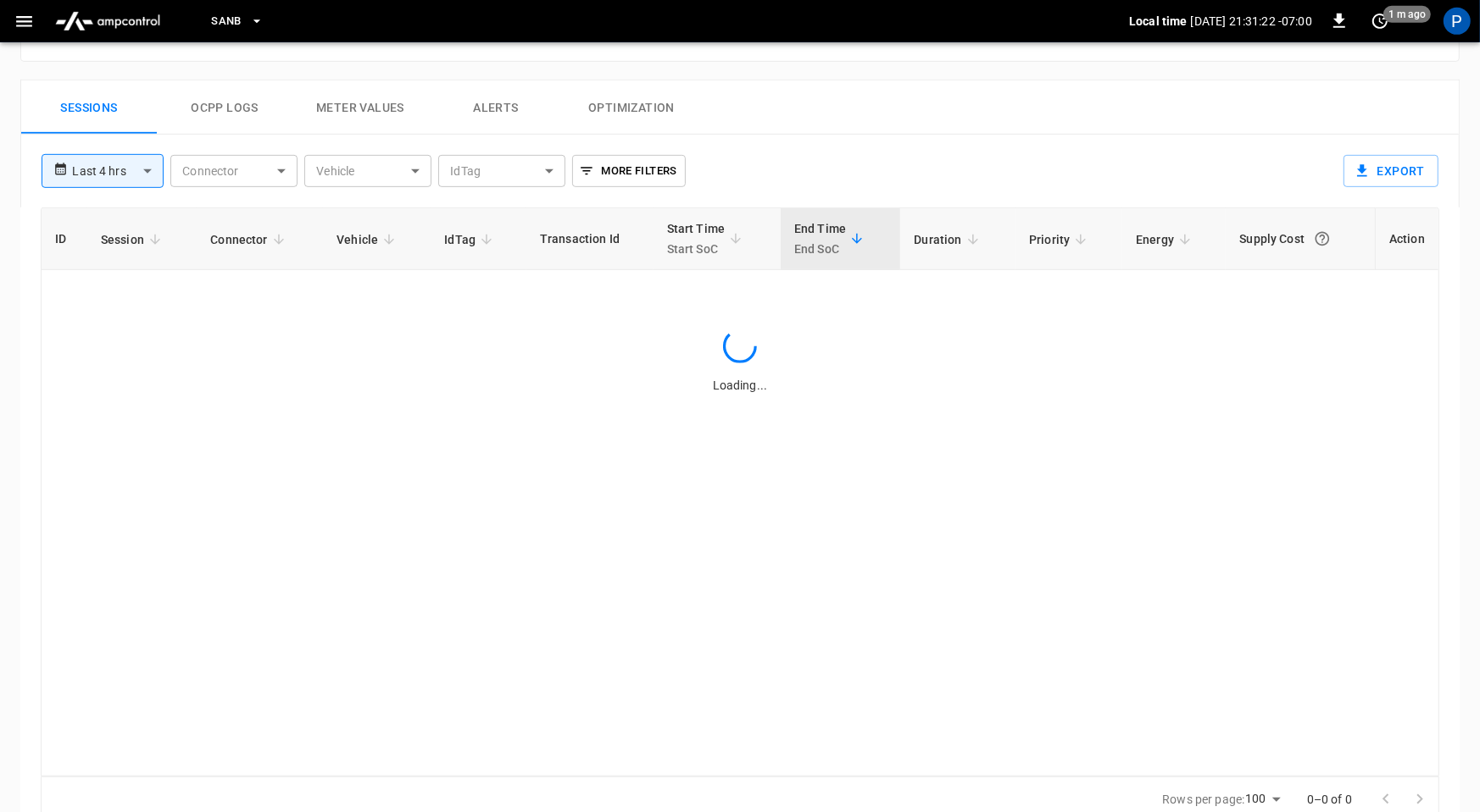
scroll to position [801, 0]
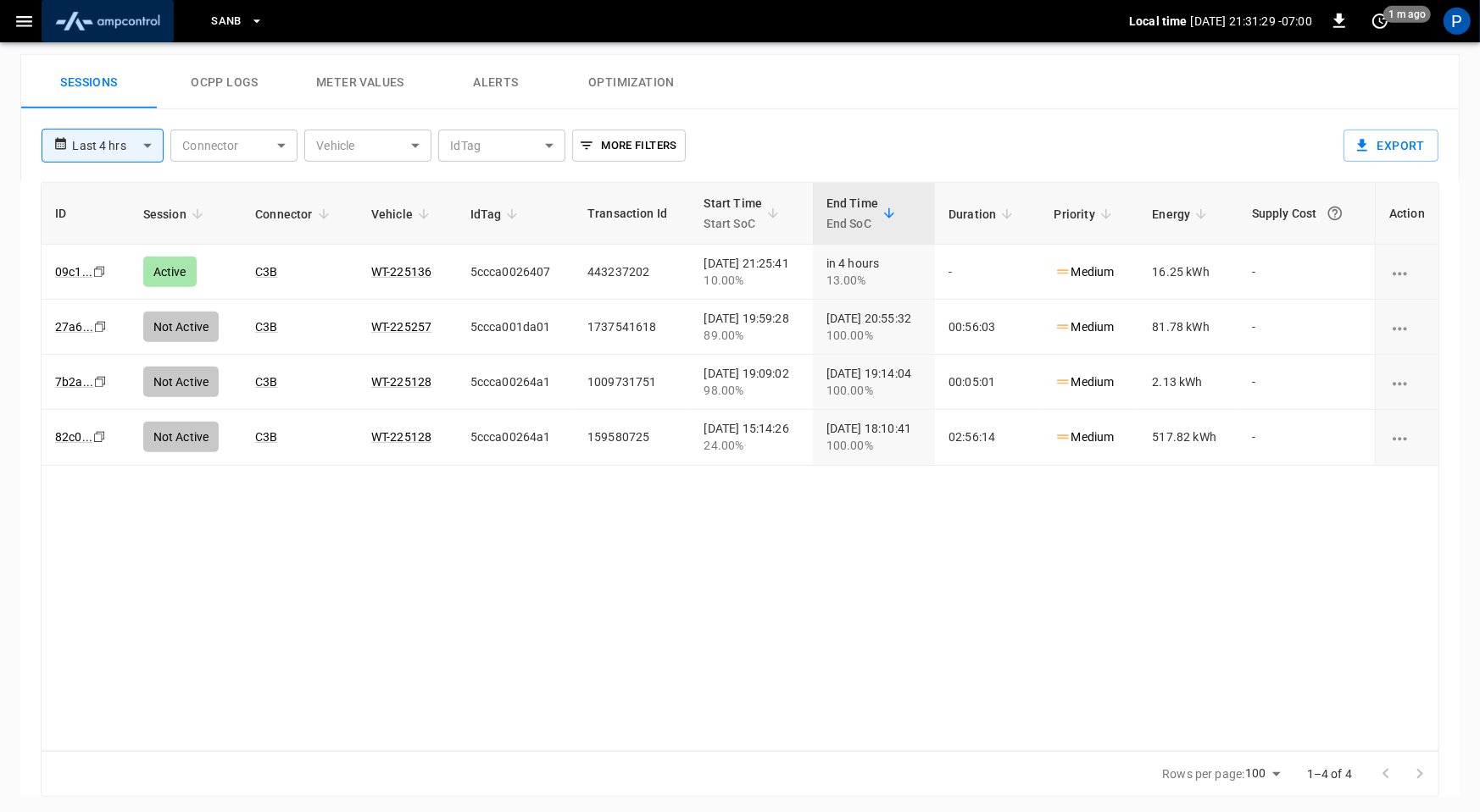
click at [156, 20] on img "menu" at bounding box center [107, 21] width 118 height 33
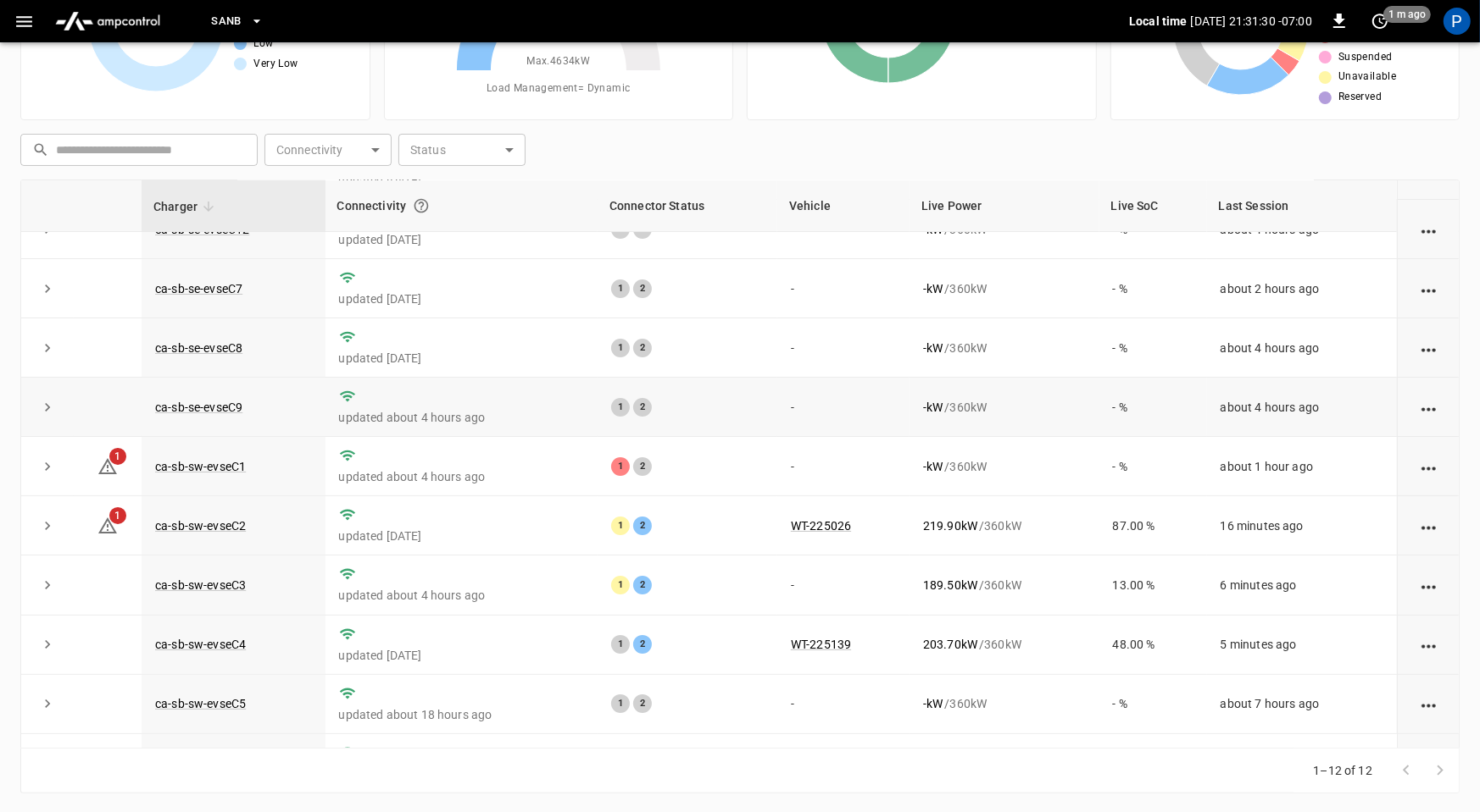
scroll to position [191, 0]
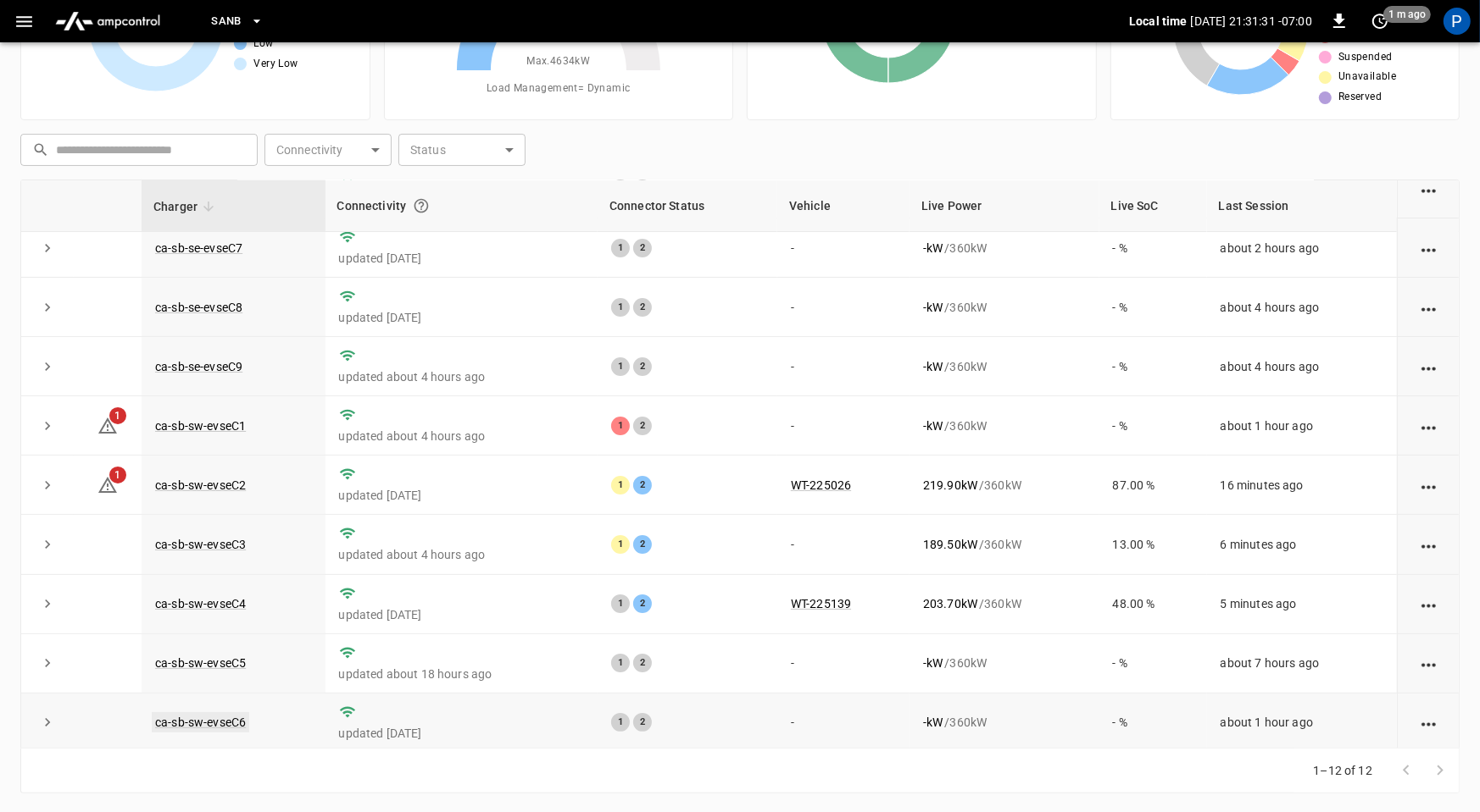
click at [237, 714] on link "ca-sb-sw-evseC6" at bounding box center [201, 723] width 97 height 21
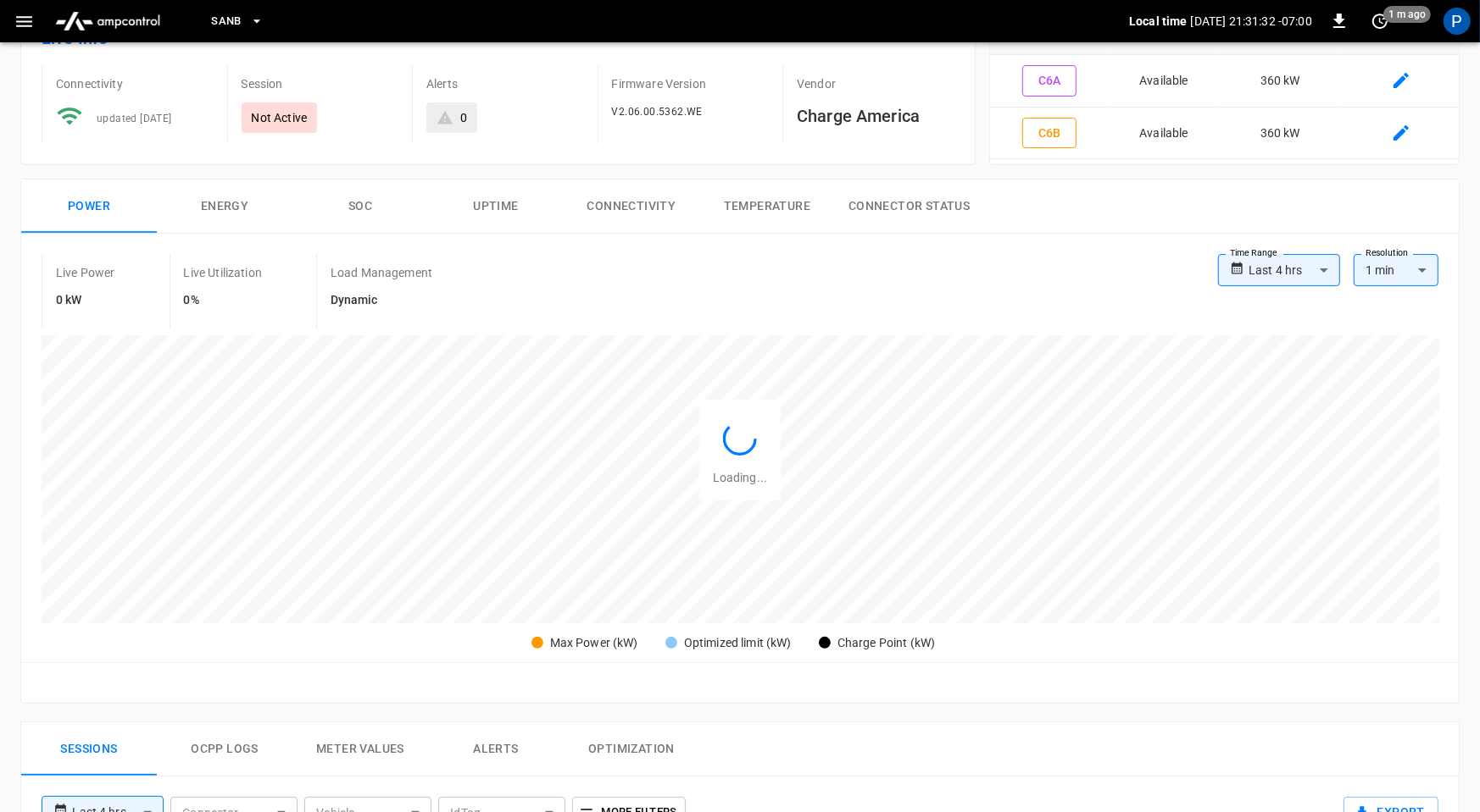
scroll to position [796, 0]
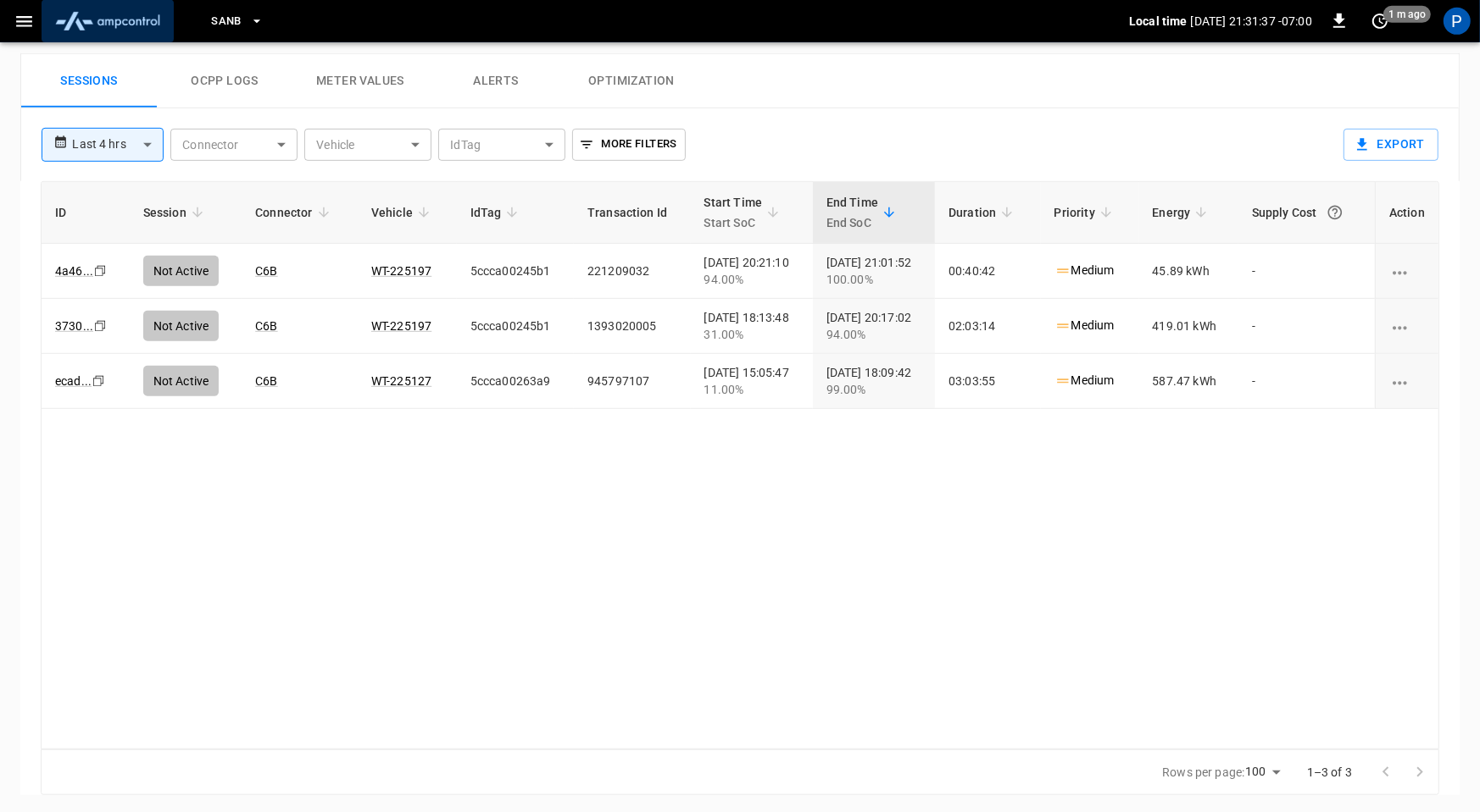
click at [141, 27] on img "menu" at bounding box center [107, 21] width 118 height 33
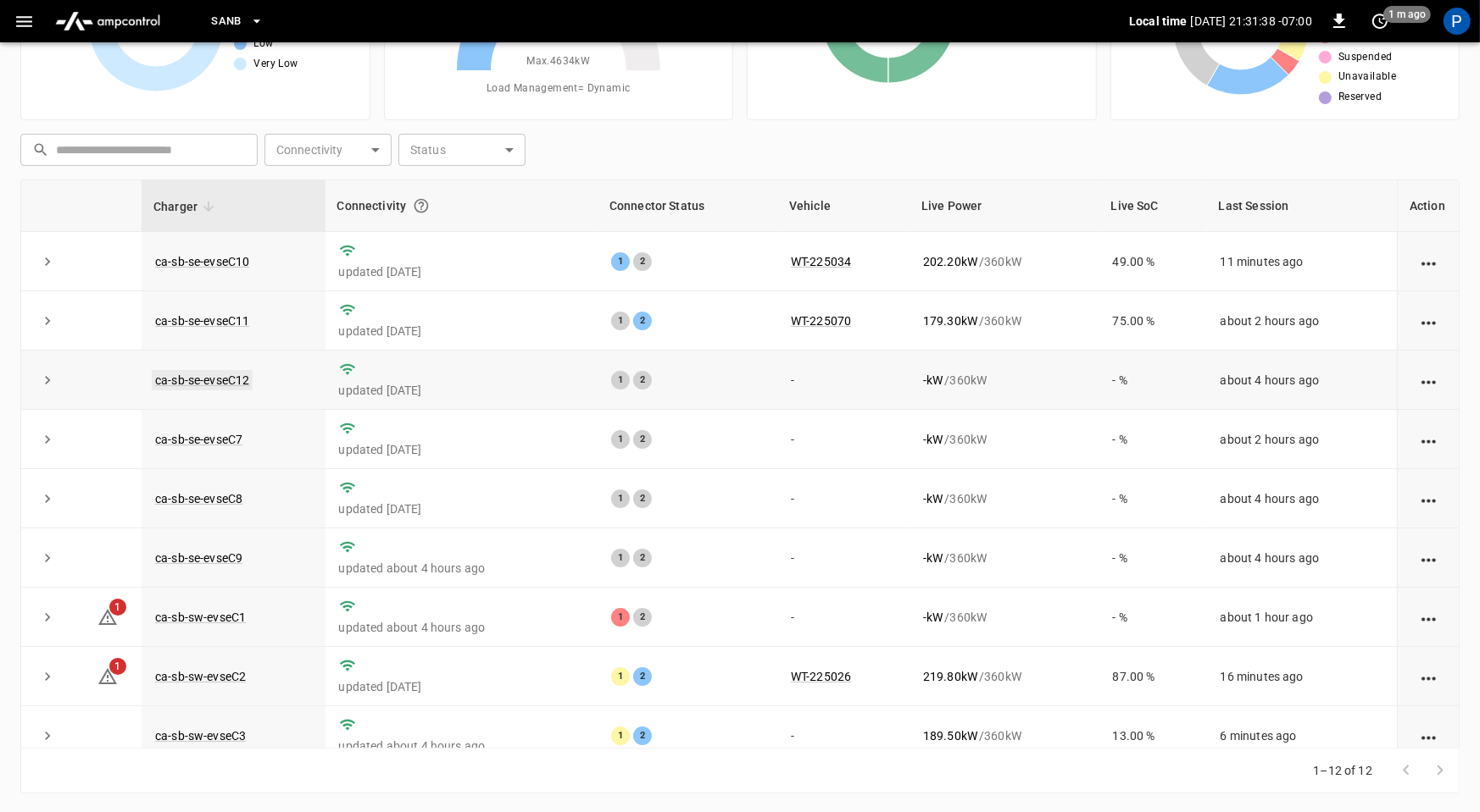
click at [233, 378] on link "ca-sb-se-evseC12" at bounding box center [202, 380] width 101 height 21
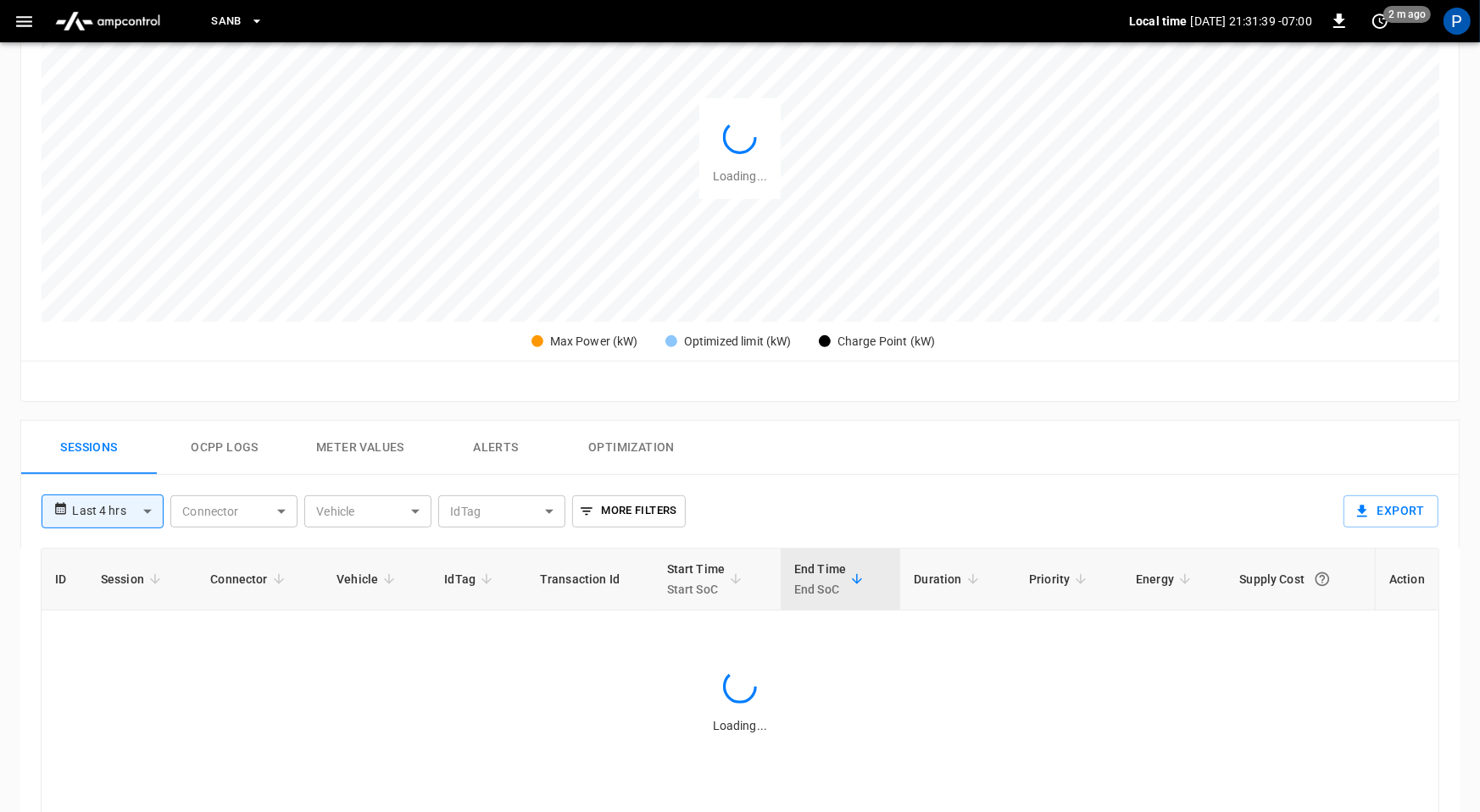
scroll to position [796, 0]
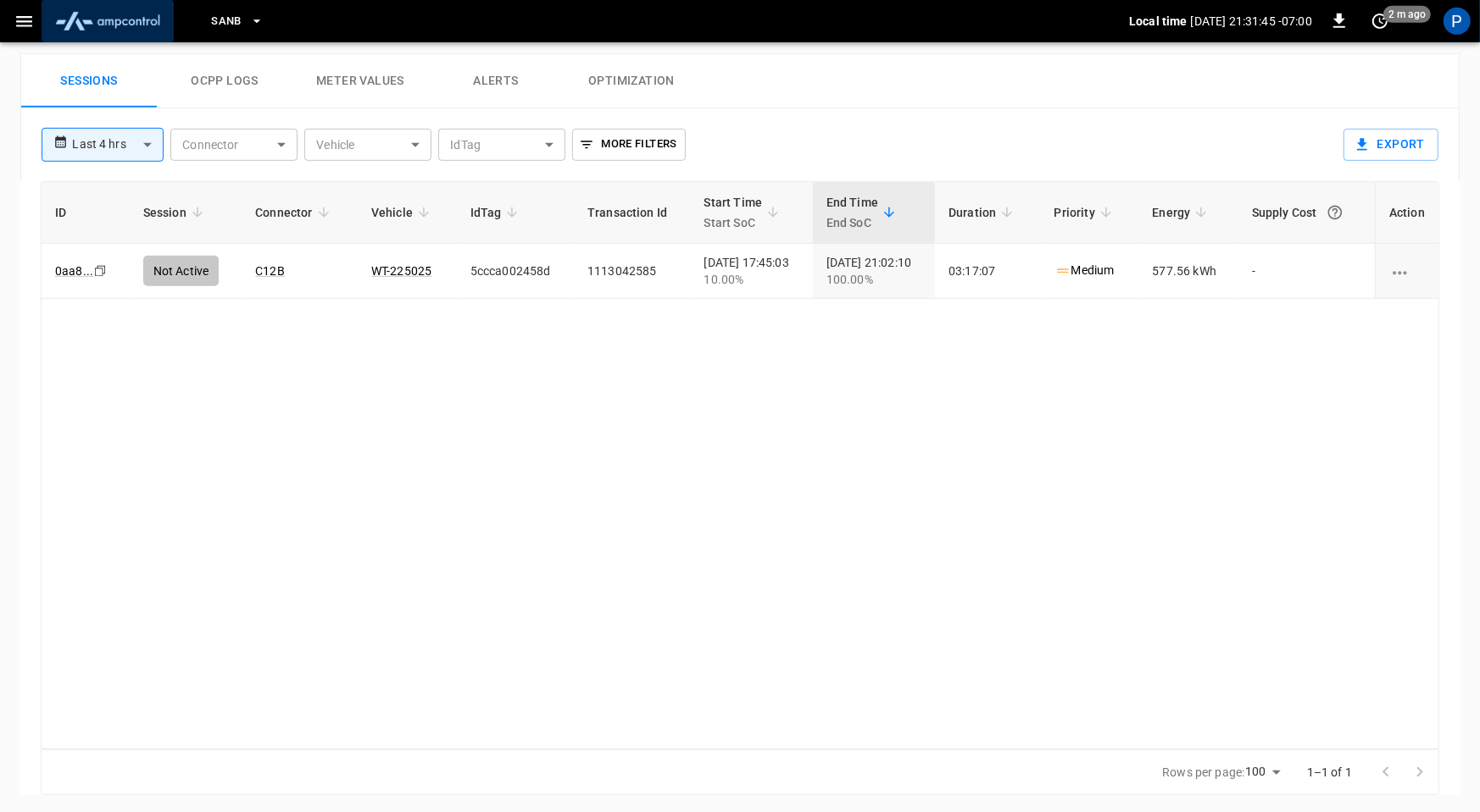
click at [130, 23] on img "menu" at bounding box center [107, 21] width 118 height 33
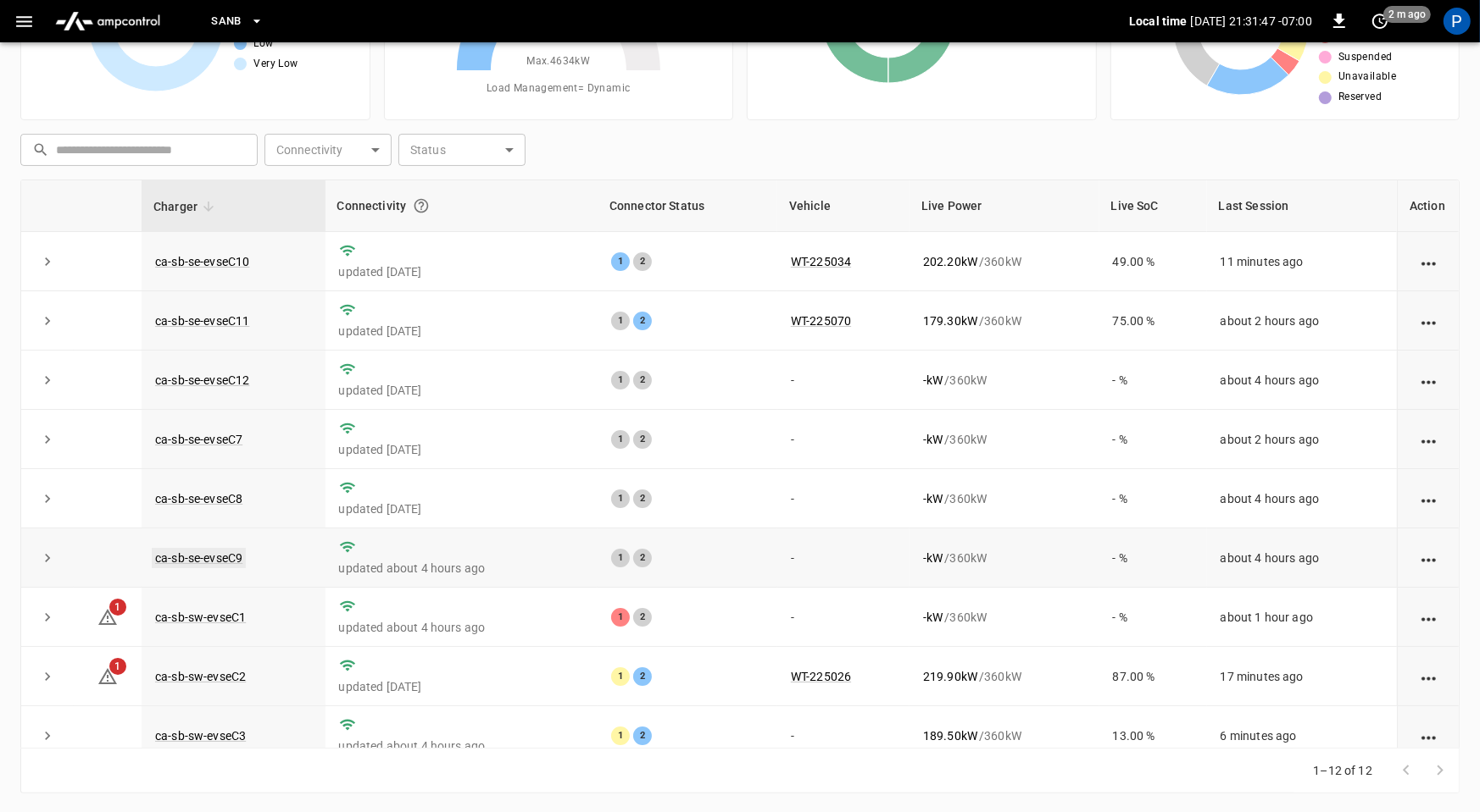
click at [219, 551] on link "ca-sb-se-evseC9" at bounding box center [199, 558] width 94 height 21
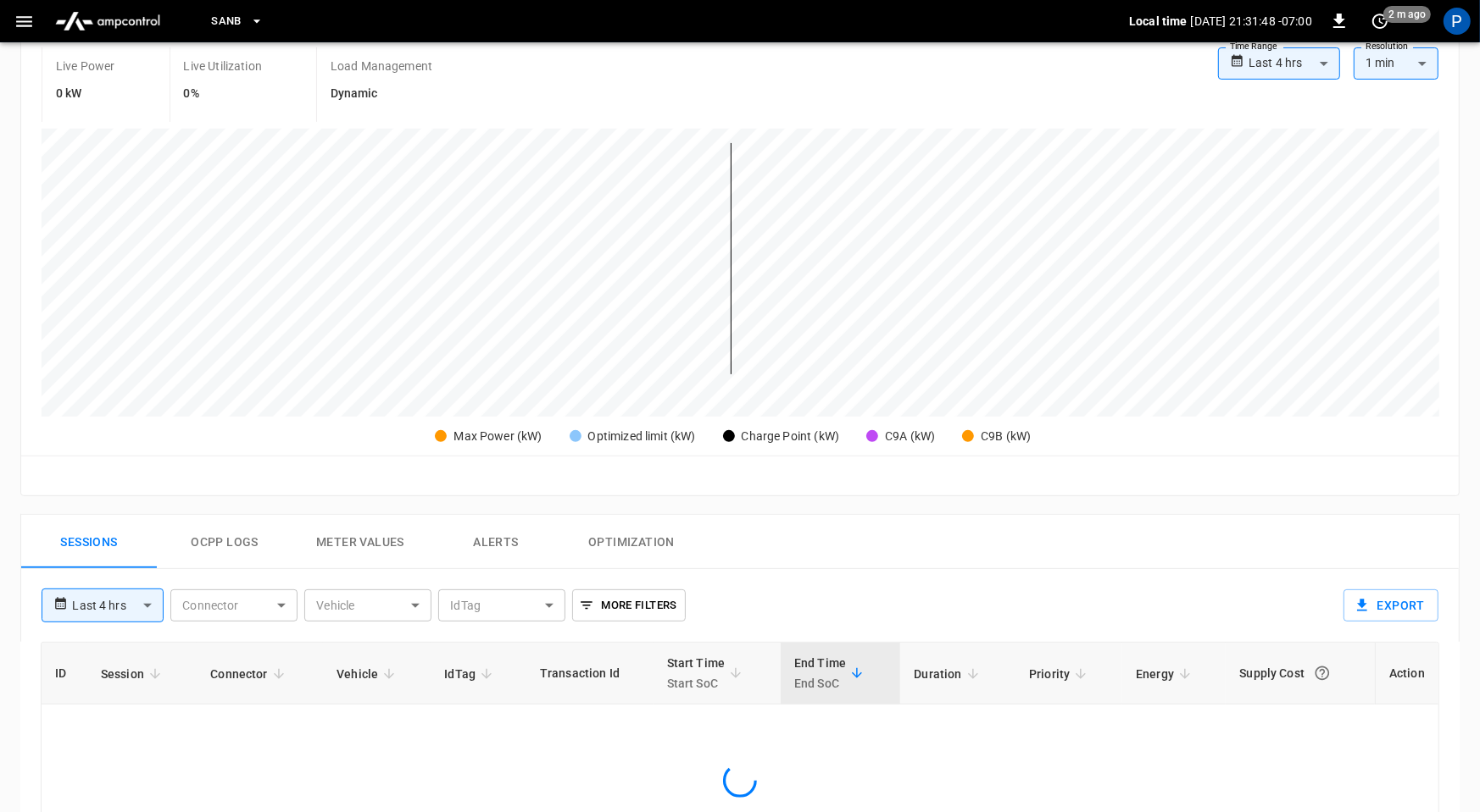
scroll to position [801, 0]
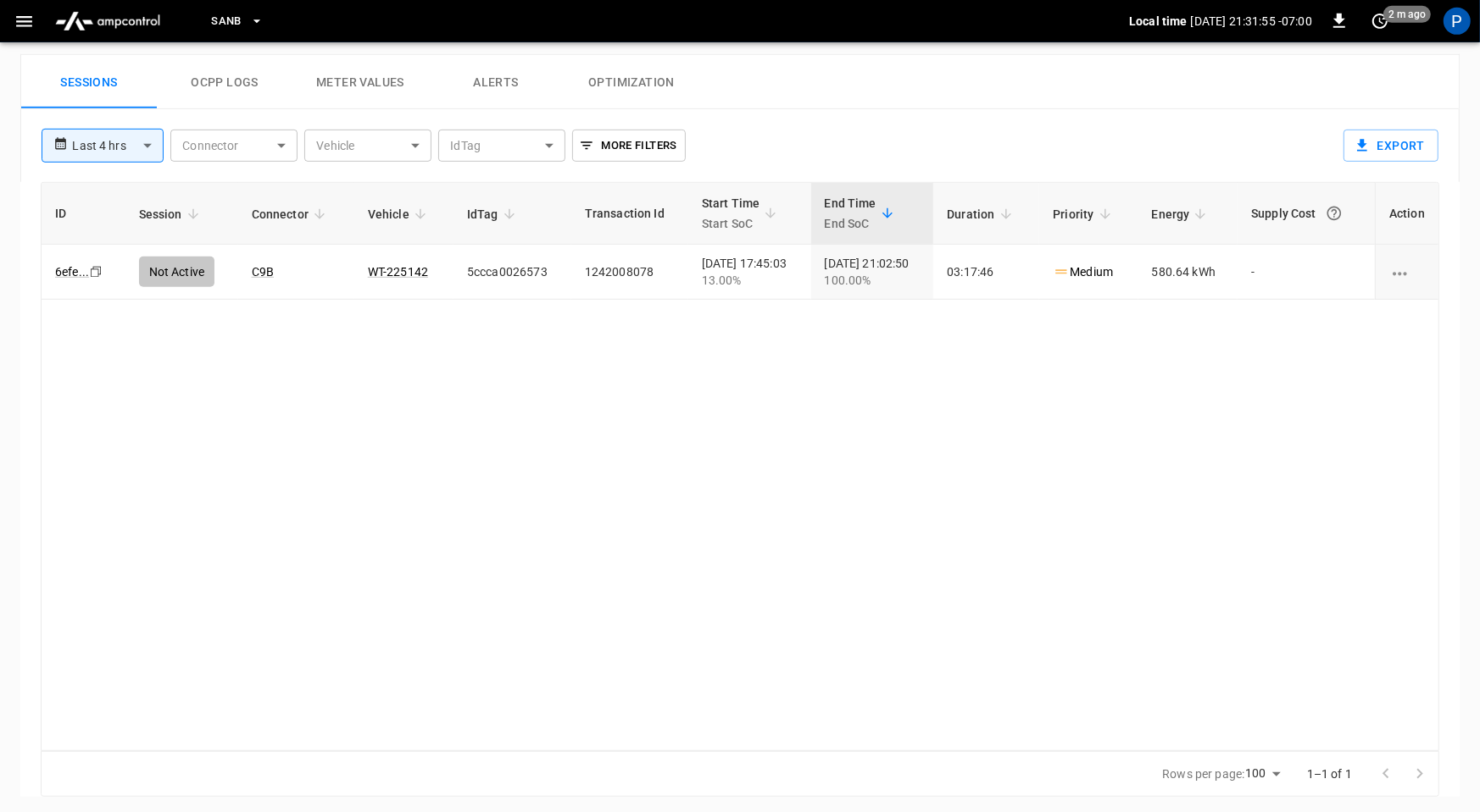
click at [111, 23] on img "menu" at bounding box center [107, 21] width 118 height 33
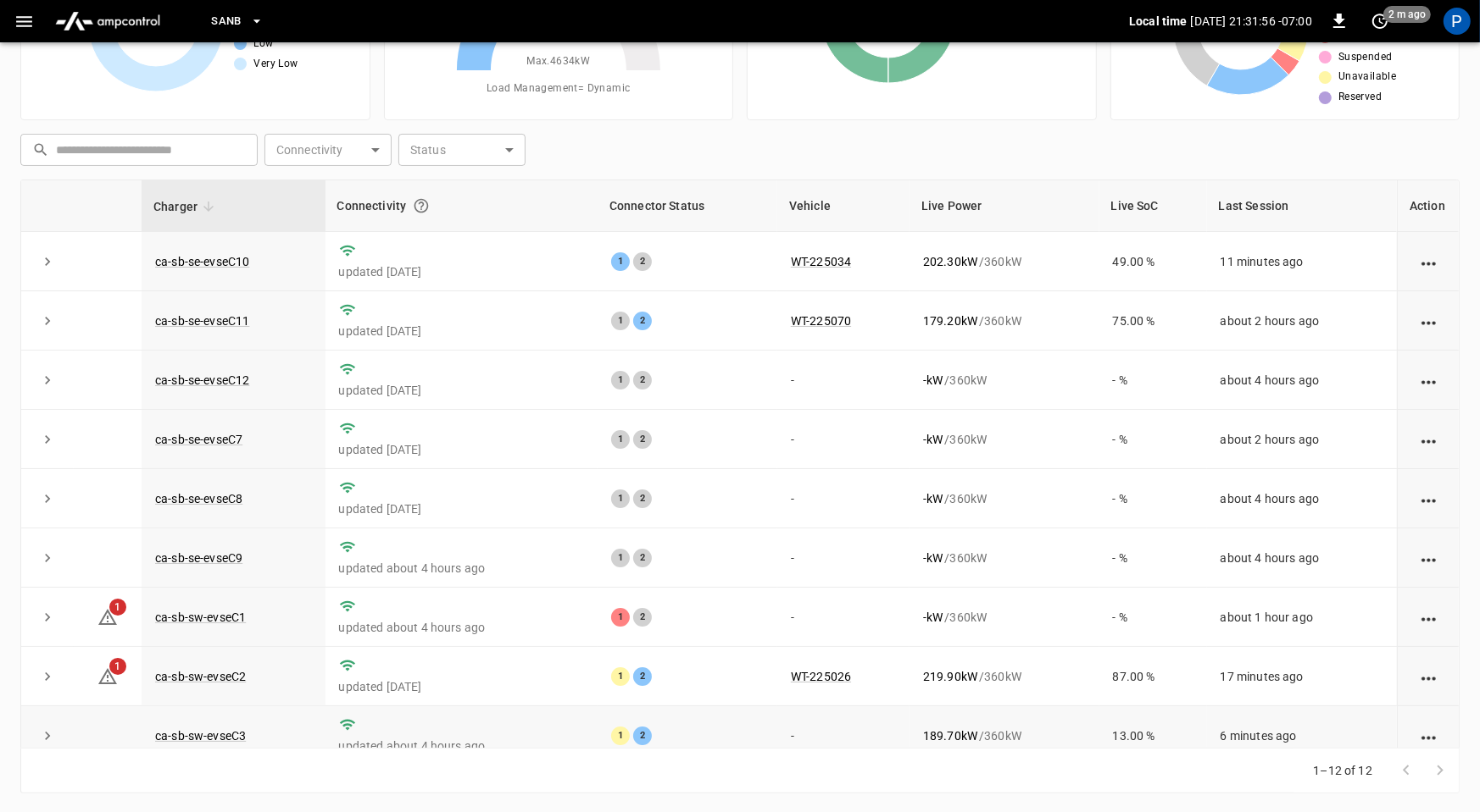
scroll to position [191, 0]
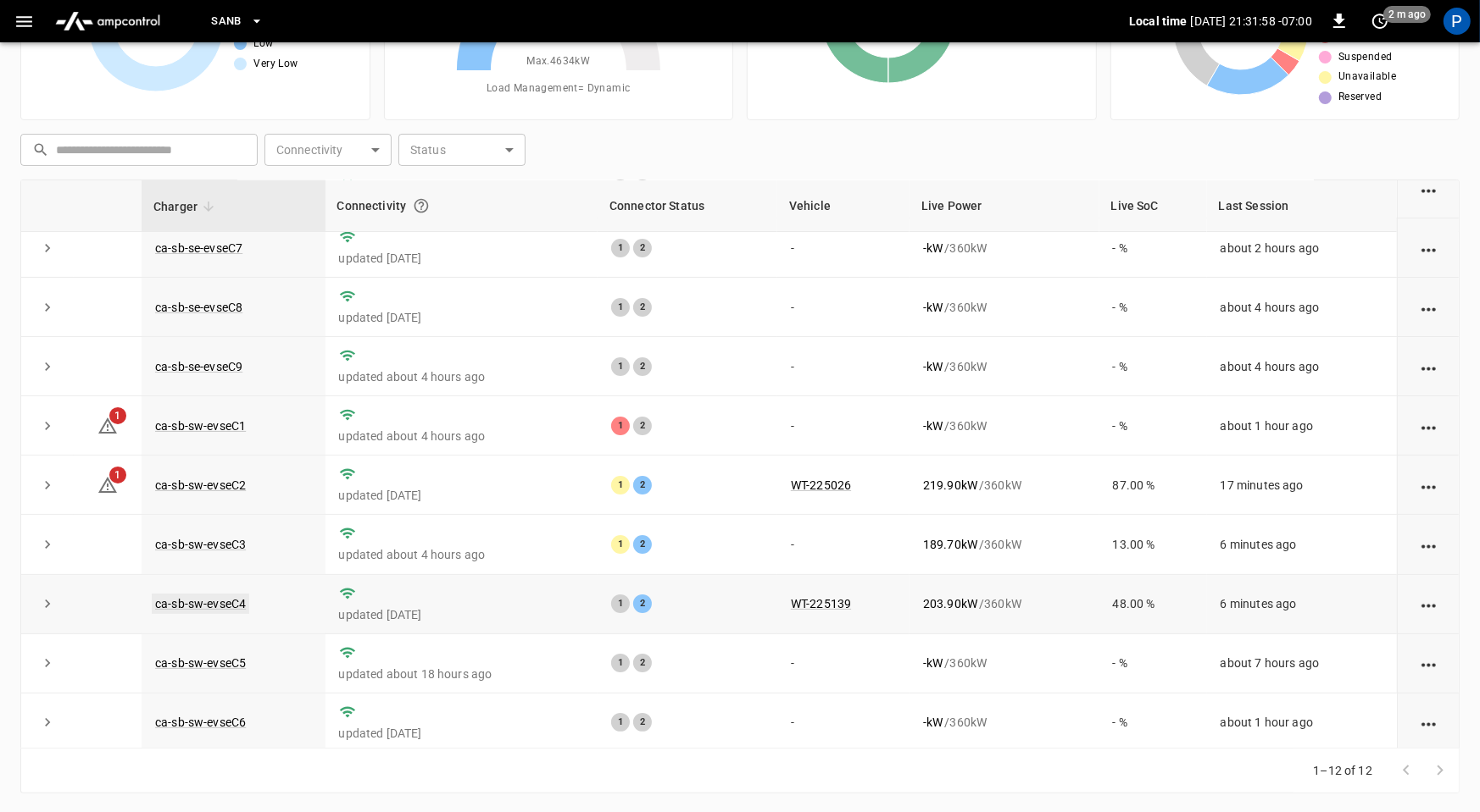
click at [237, 599] on link "ca-sb-sw-evseC4" at bounding box center [201, 604] width 97 height 21
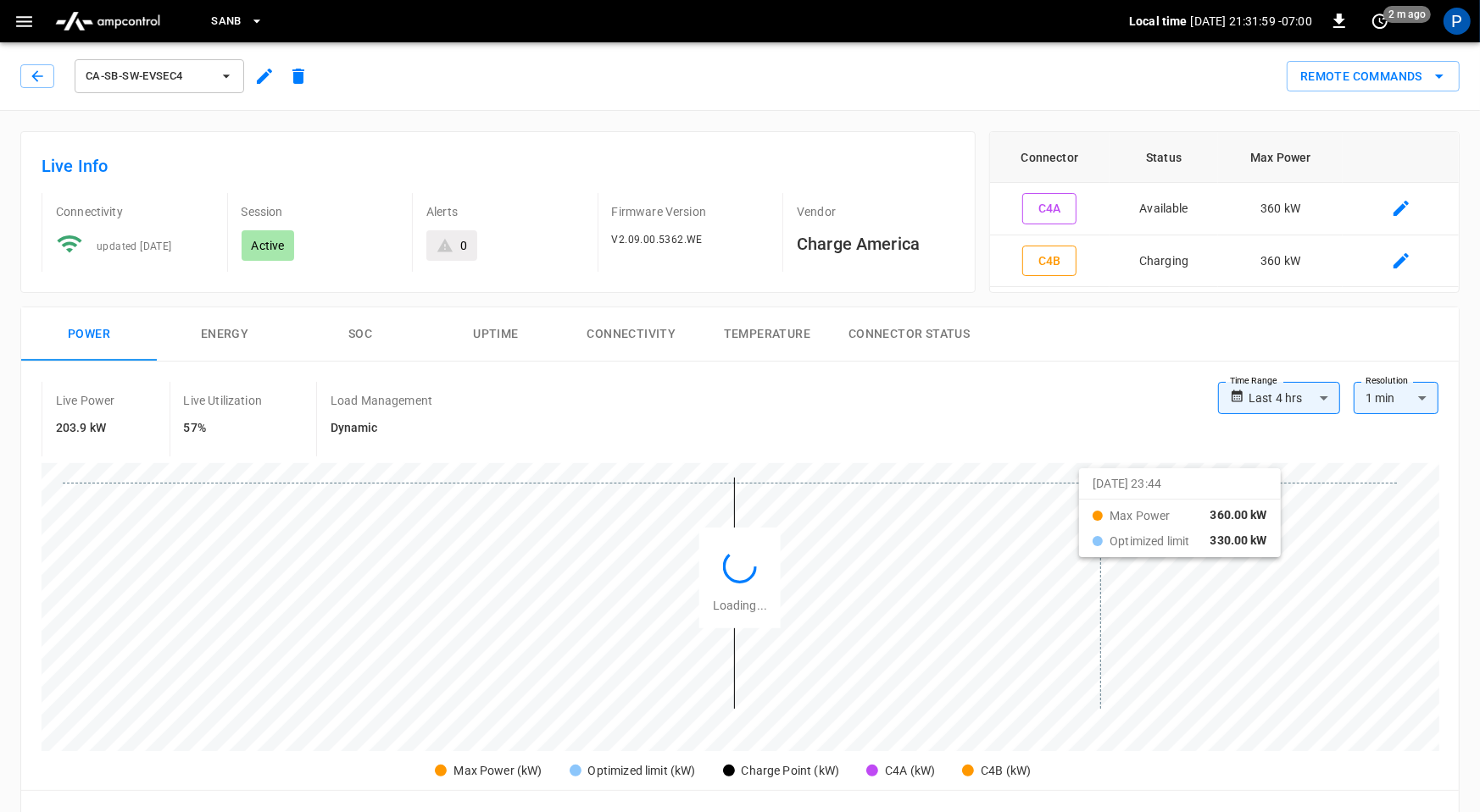
scroll to position [796, 0]
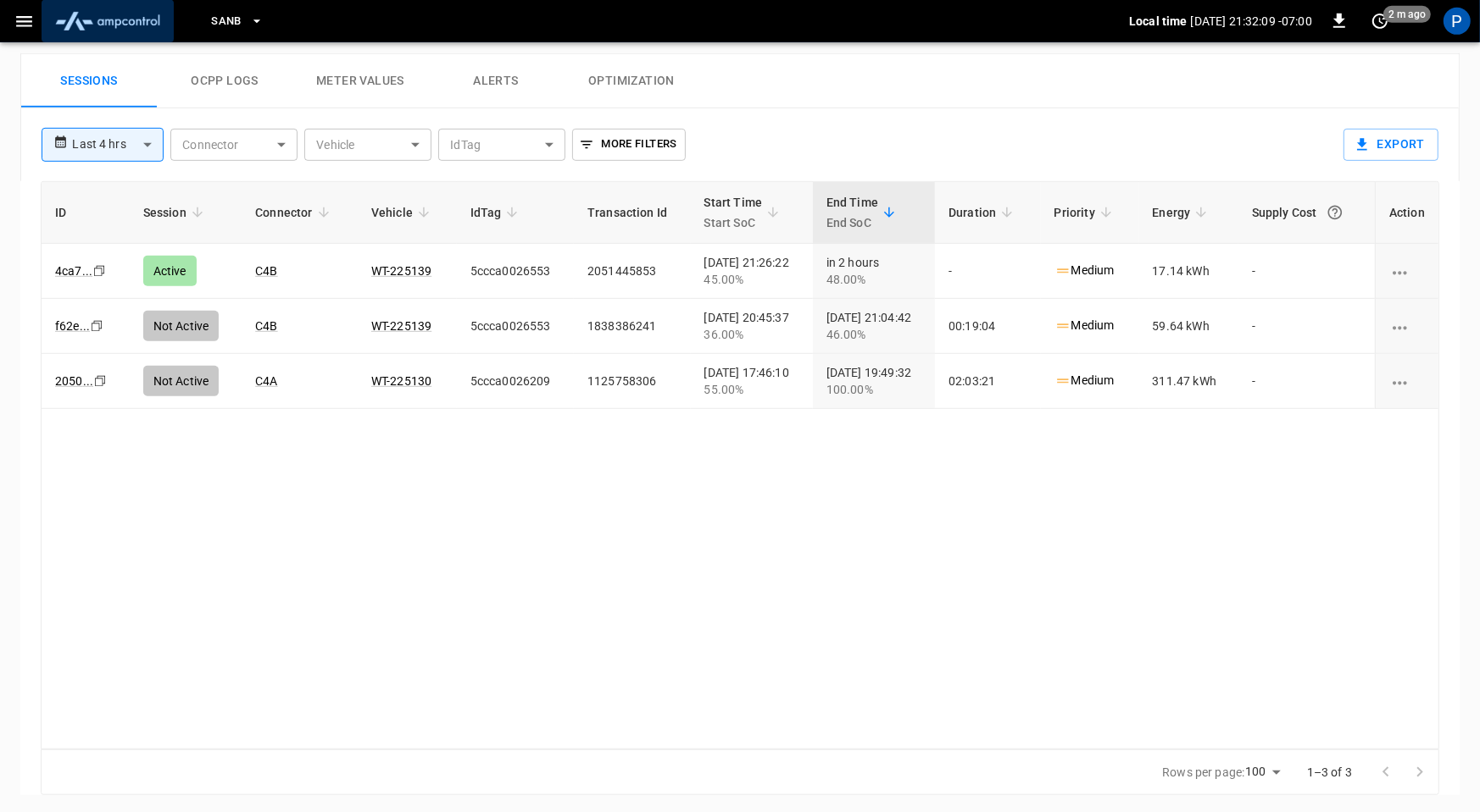
click at [104, 21] on img "menu" at bounding box center [107, 21] width 118 height 33
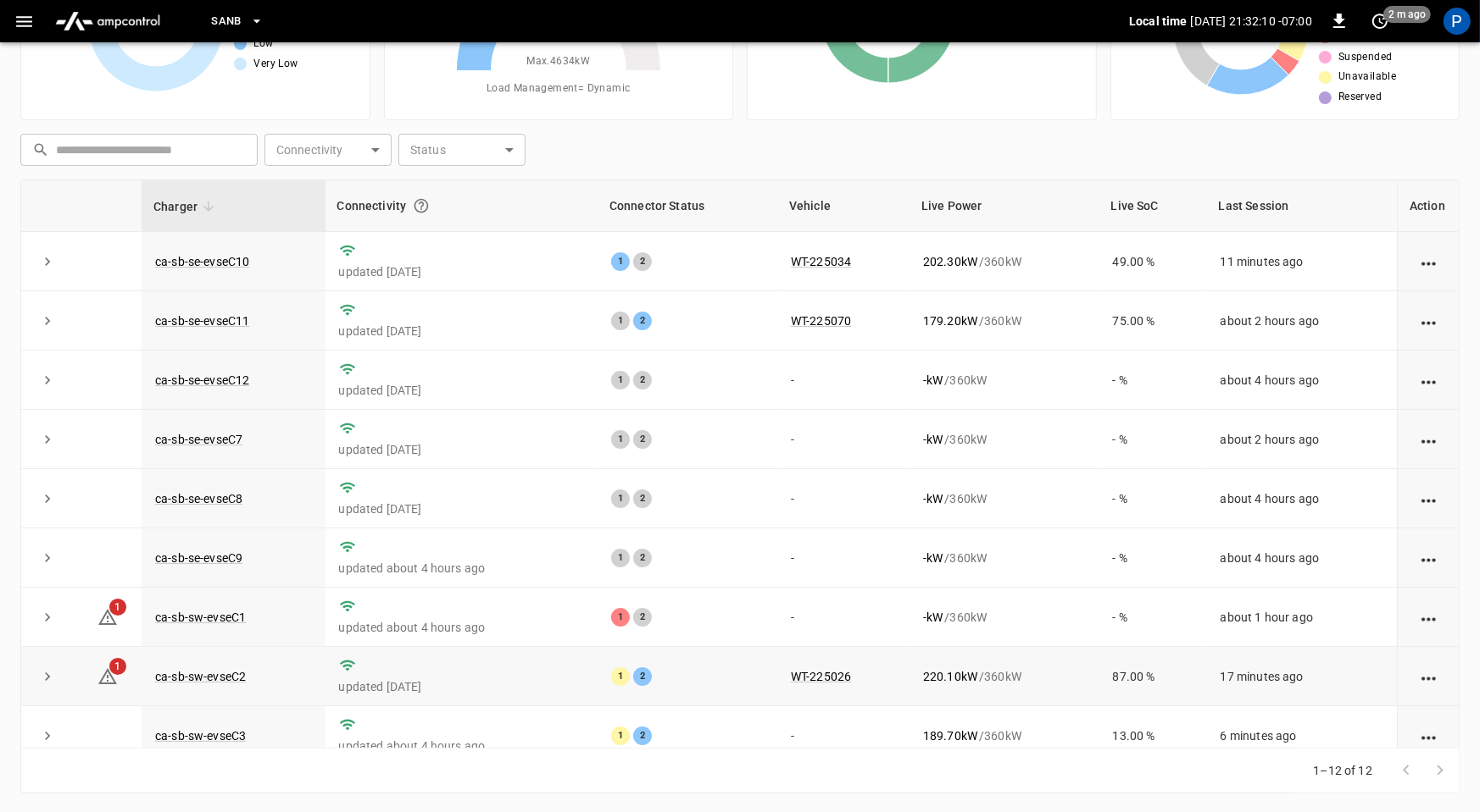
scroll to position [191, 0]
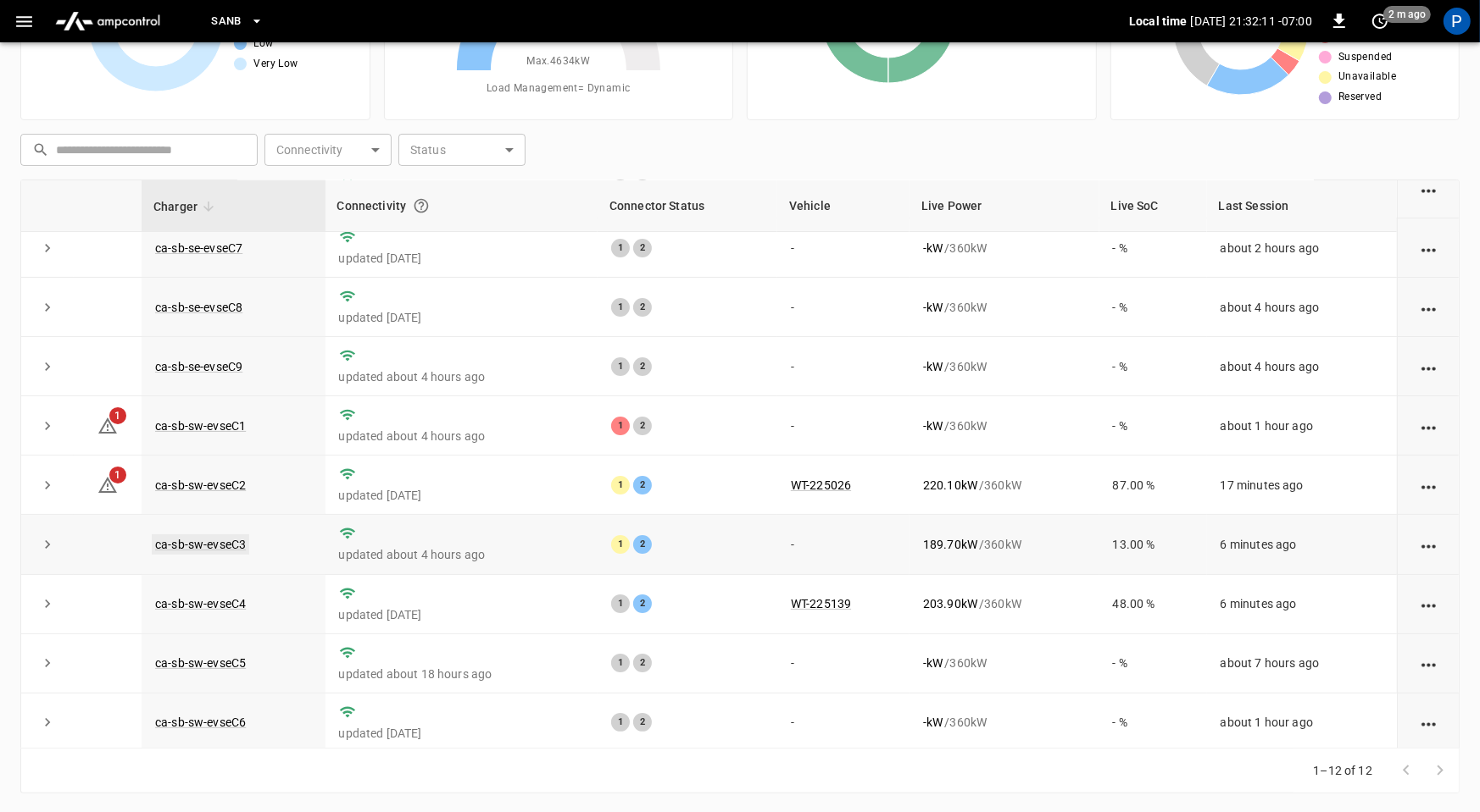
click at [228, 539] on link "ca-sb-sw-evseC3" at bounding box center [201, 544] width 97 height 21
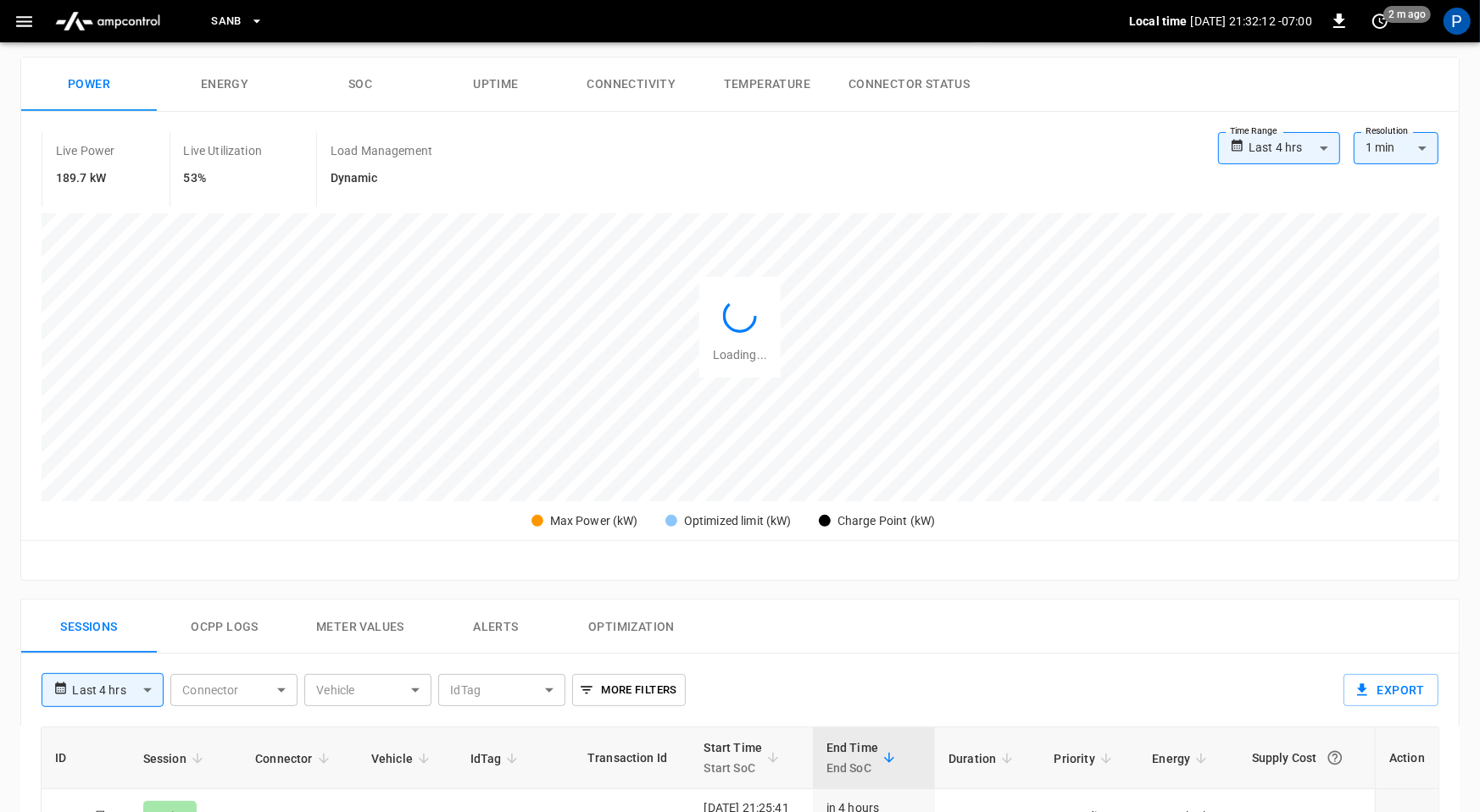
scroll to position [801, 0]
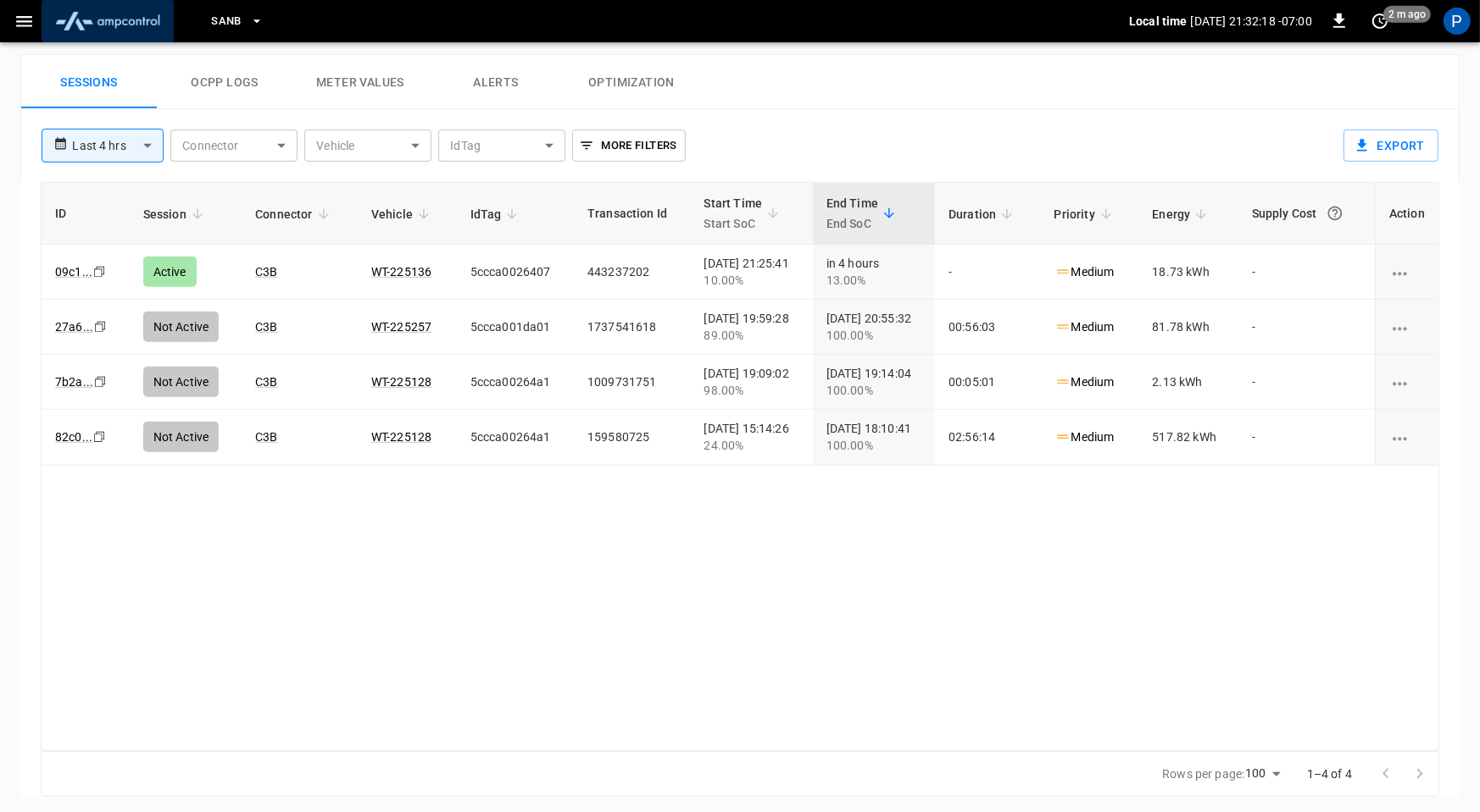
drag, startPoint x: 134, startPoint y: 25, endPoint x: 133, endPoint y: 35, distance: 10.0
click at [133, 25] on img "menu" at bounding box center [107, 21] width 118 height 33
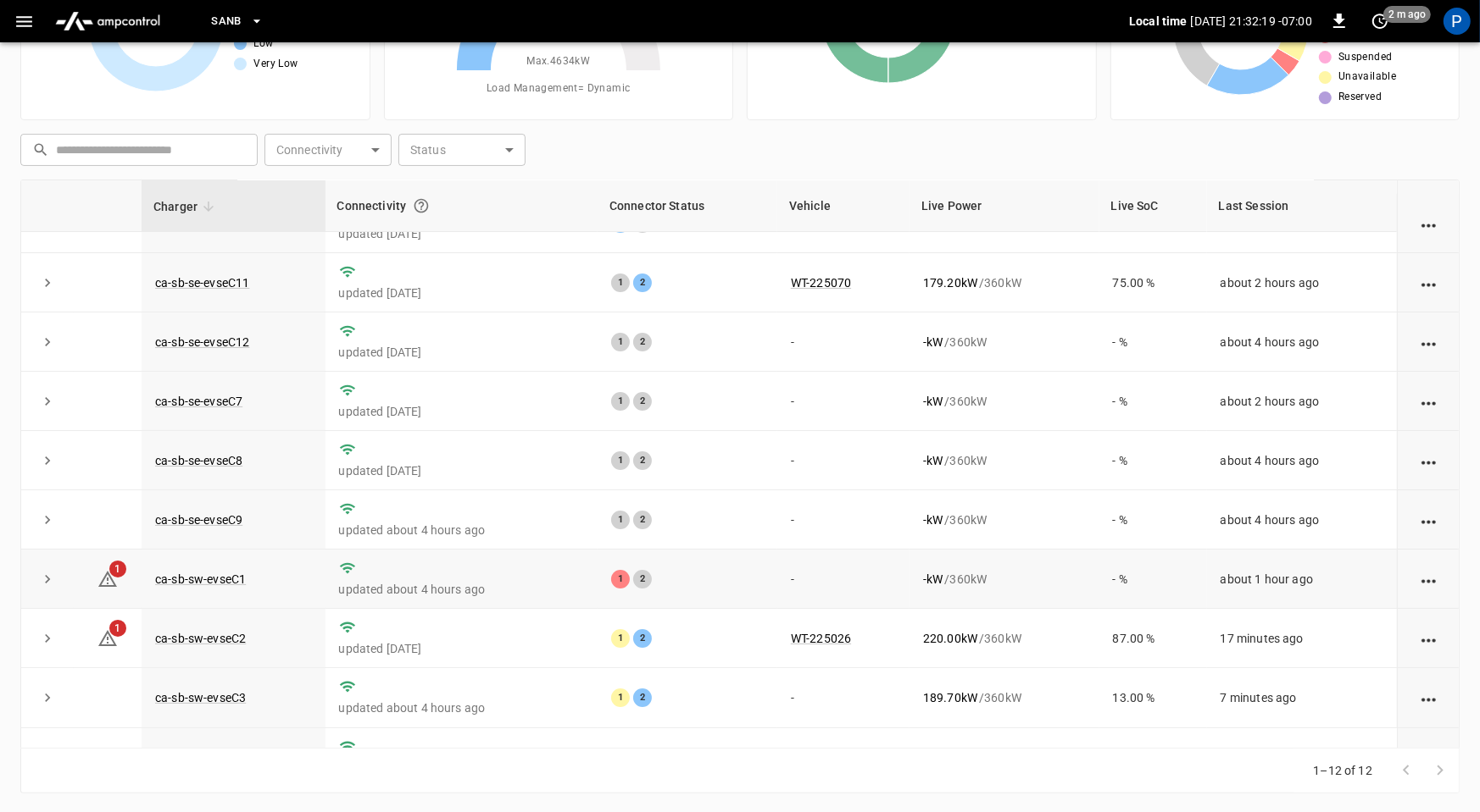
scroll to position [63, 0]
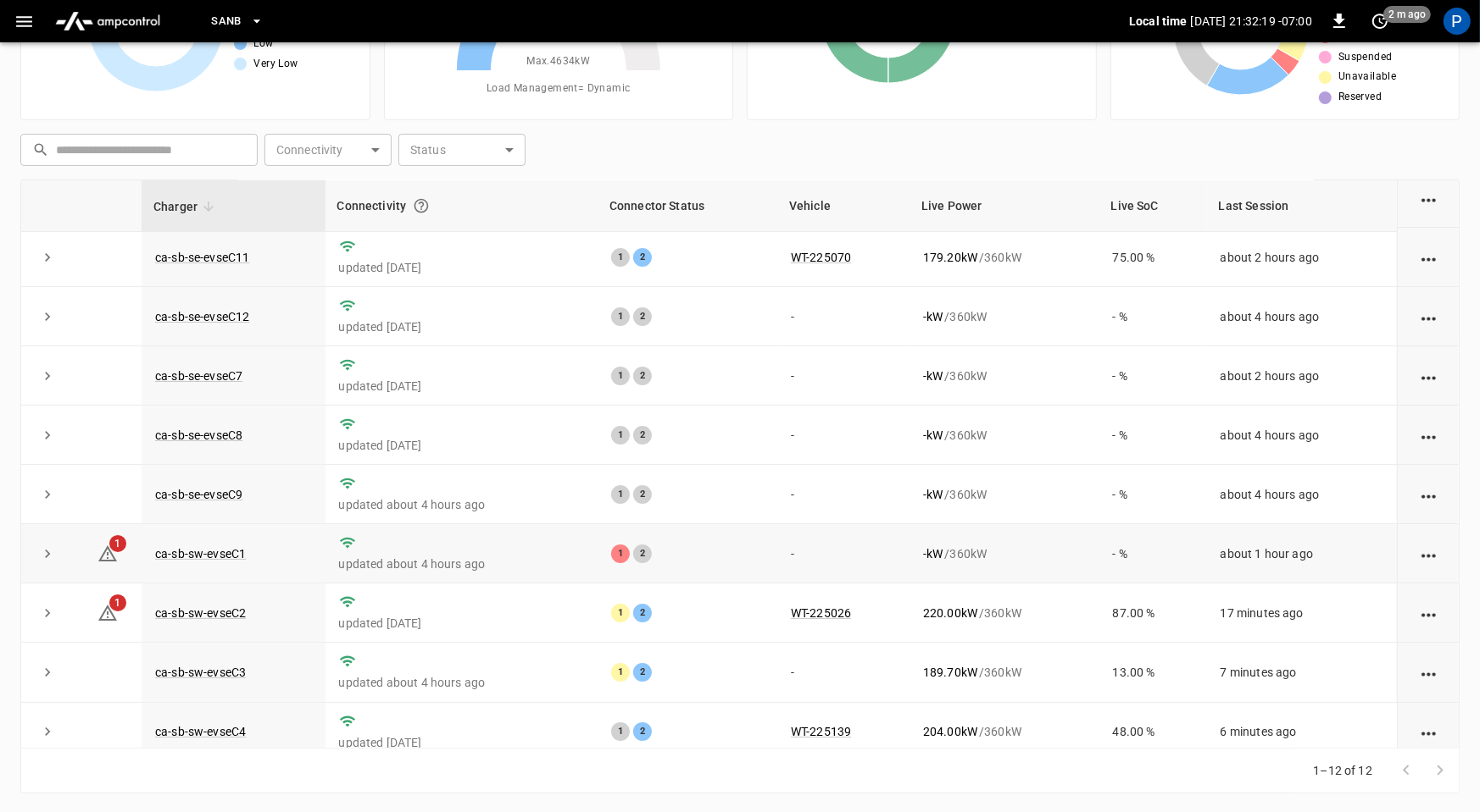
click at [237, 557] on td "ca-sb-sw-evseC1" at bounding box center [233, 554] width 184 height 60
click at [238, 544] on link "ca-sb-sw-evseC1" at bounding box center [201, 554] width 97 height 21
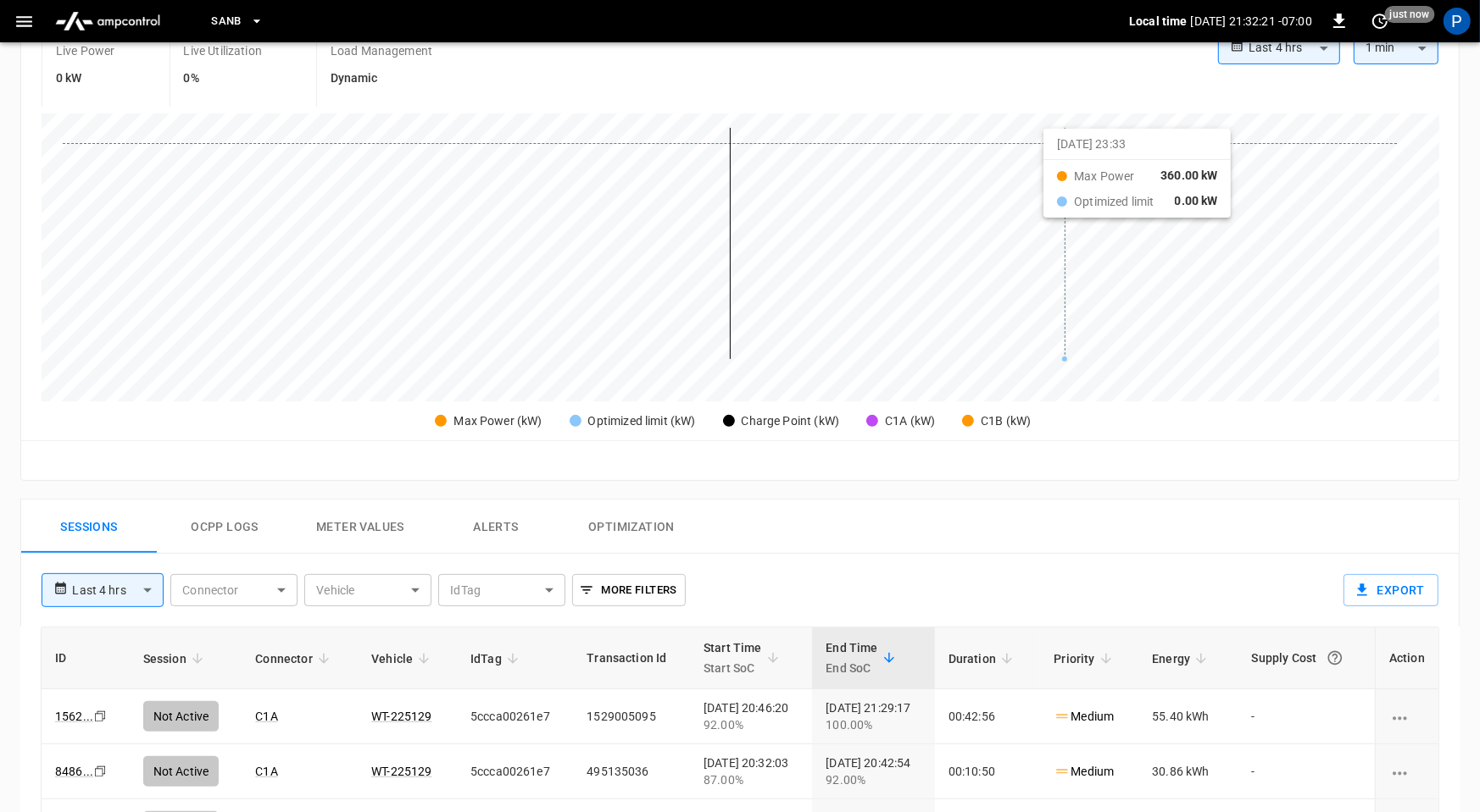
scroll to position [801, 0]
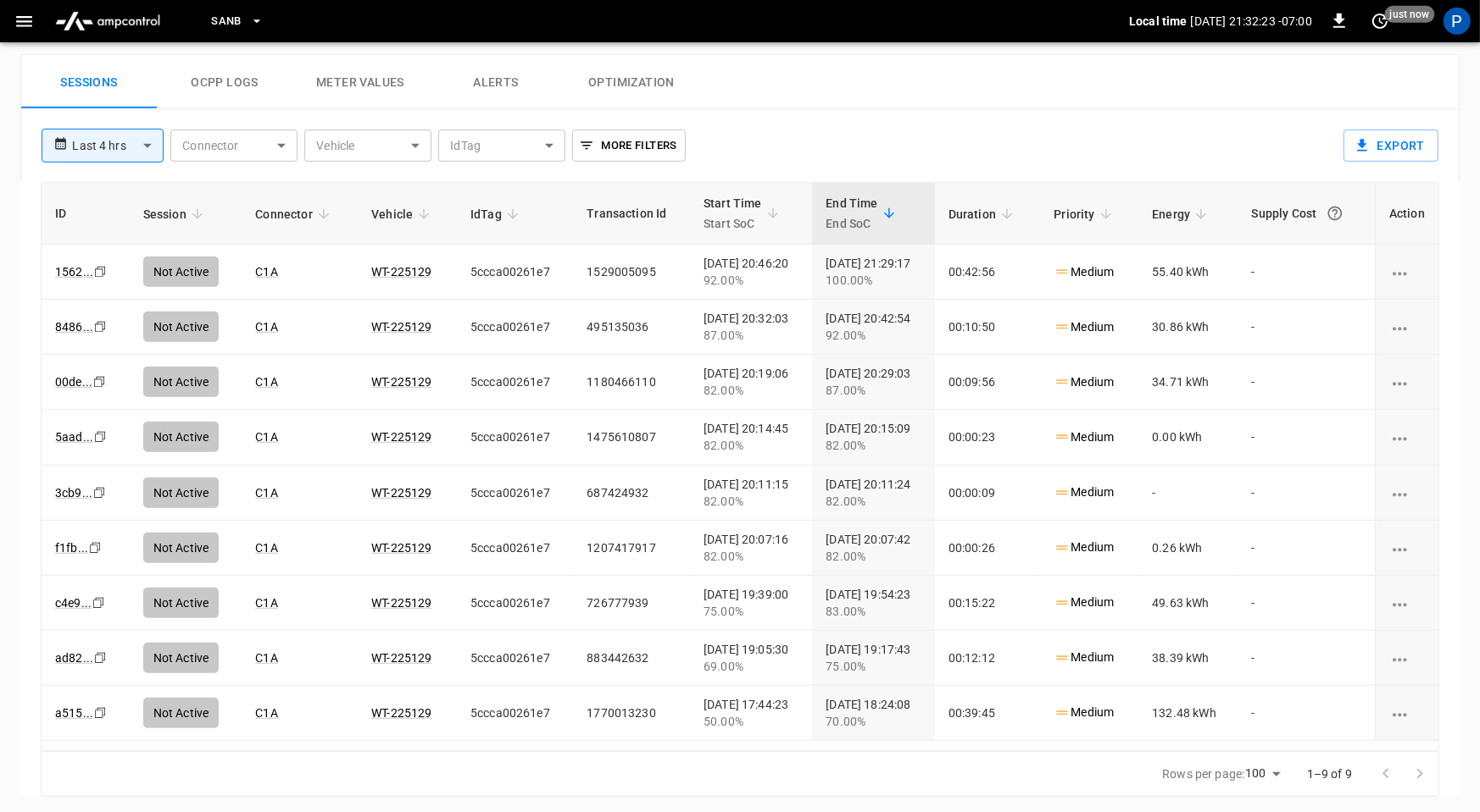
click at [497, 89] on button "Alerts" at bounding box center [495, 82] width 135 height 54
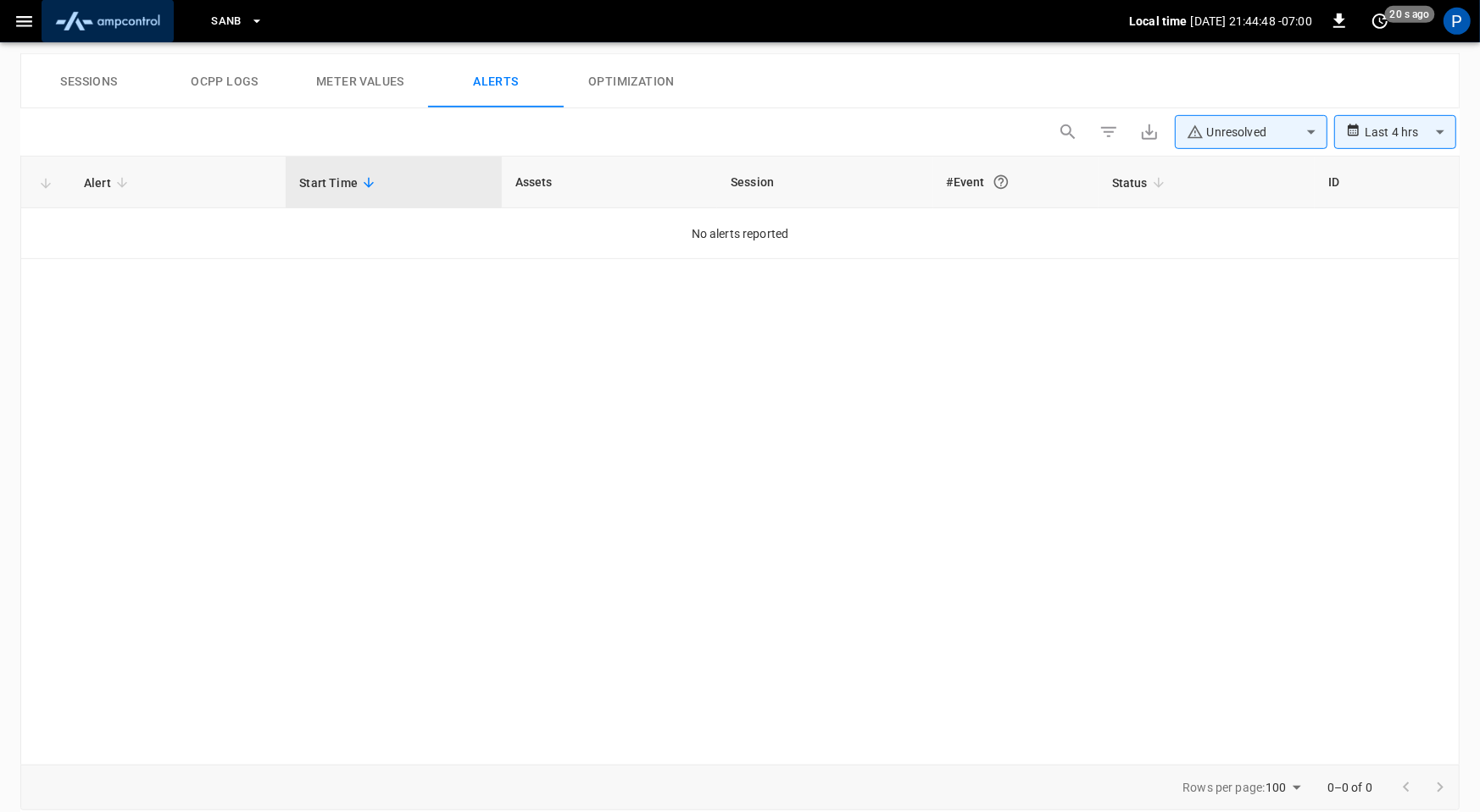
drag, startPoint x: 122, startPoint y: 21, endPoint x: 114, endPoint y: 39, distance: 19.7
click at [122, 21] on img "menu" at bounding box center [107, 21] width 118 height 33
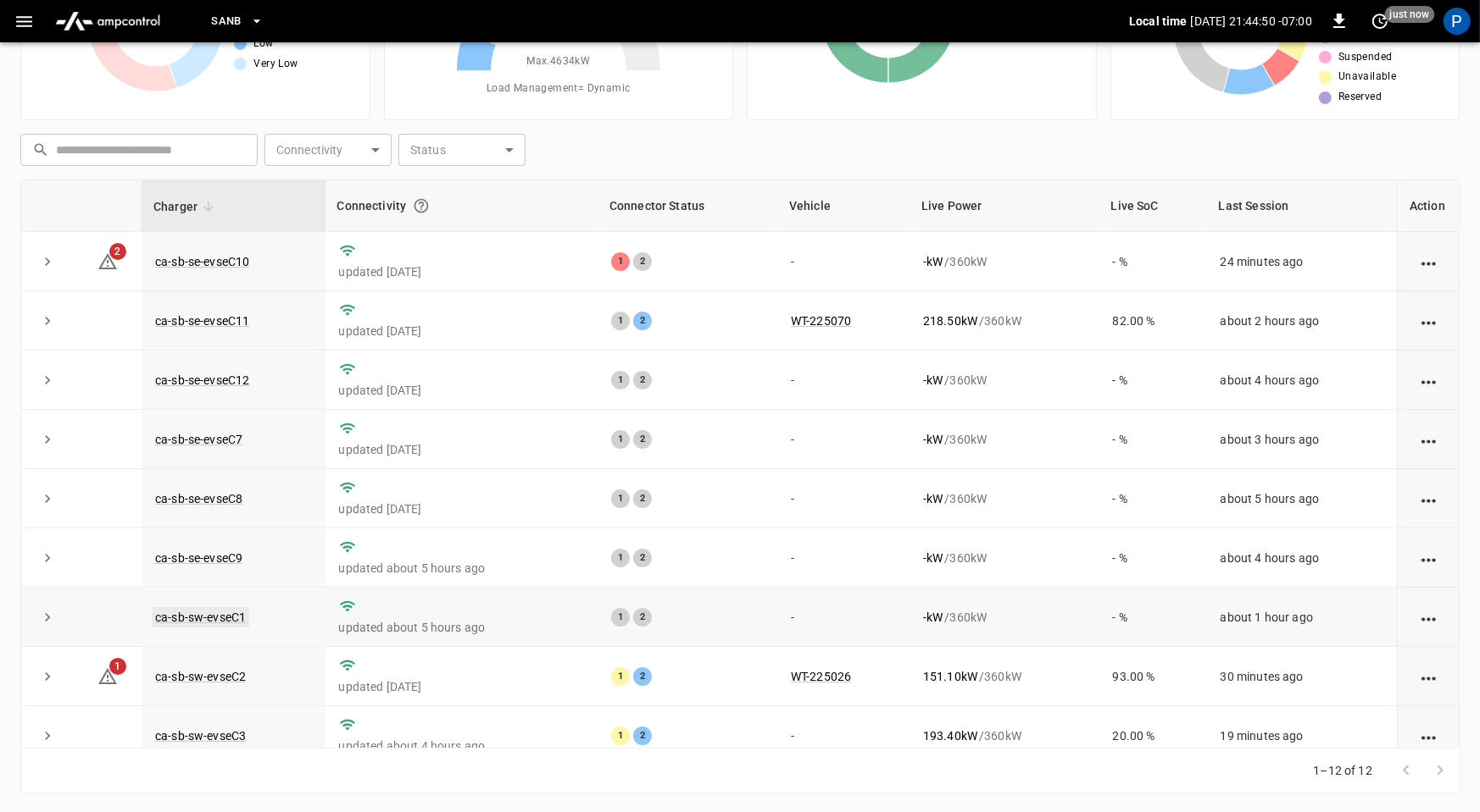
click at [219, 617] on link "ca-sb-sw-evseC1" at bounding box center [201, 618] width 97 height 21
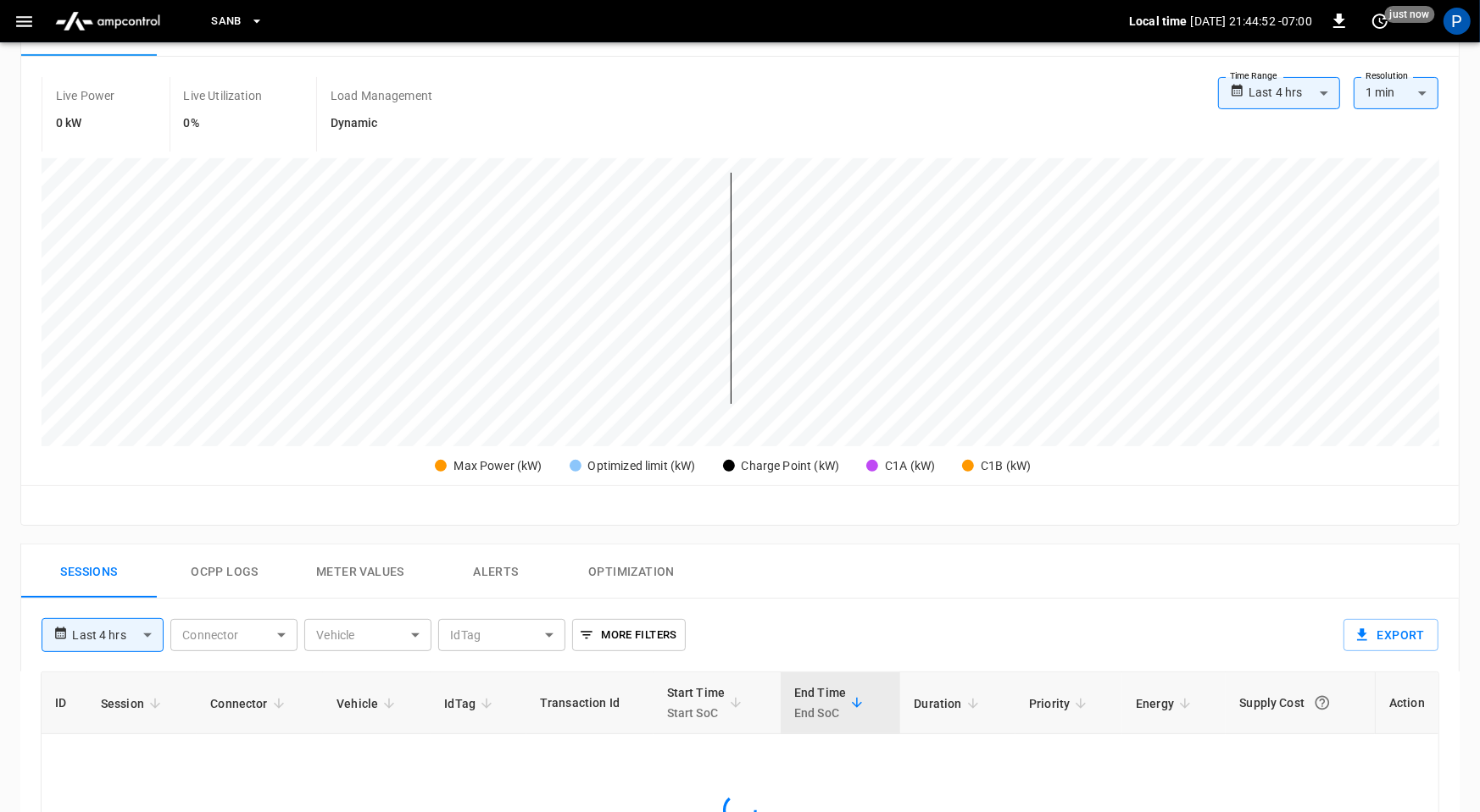
scroll to position [801, 0]
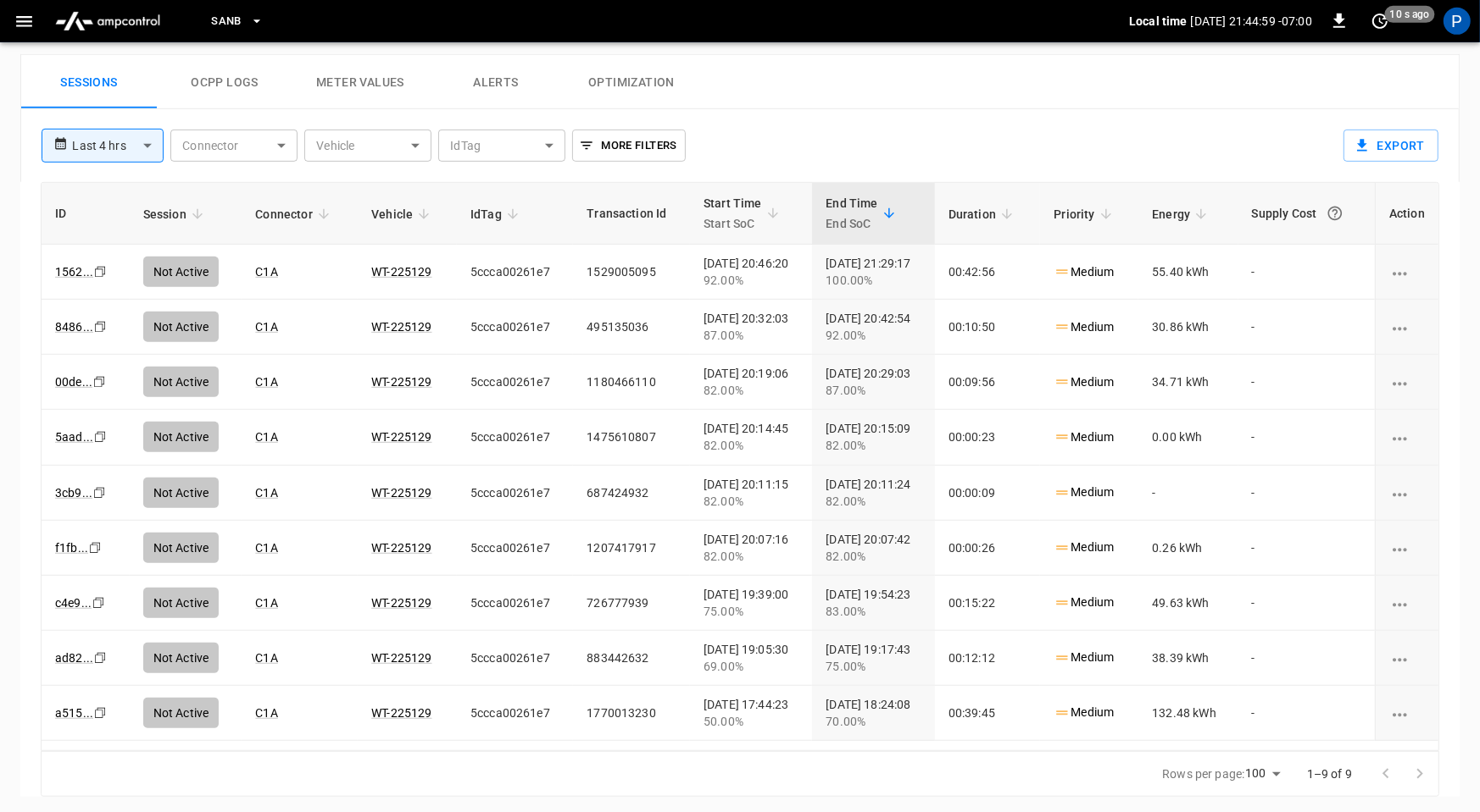
click at [122, 14] on img "menu" at bounding box center [107, 21] width 118 height 33
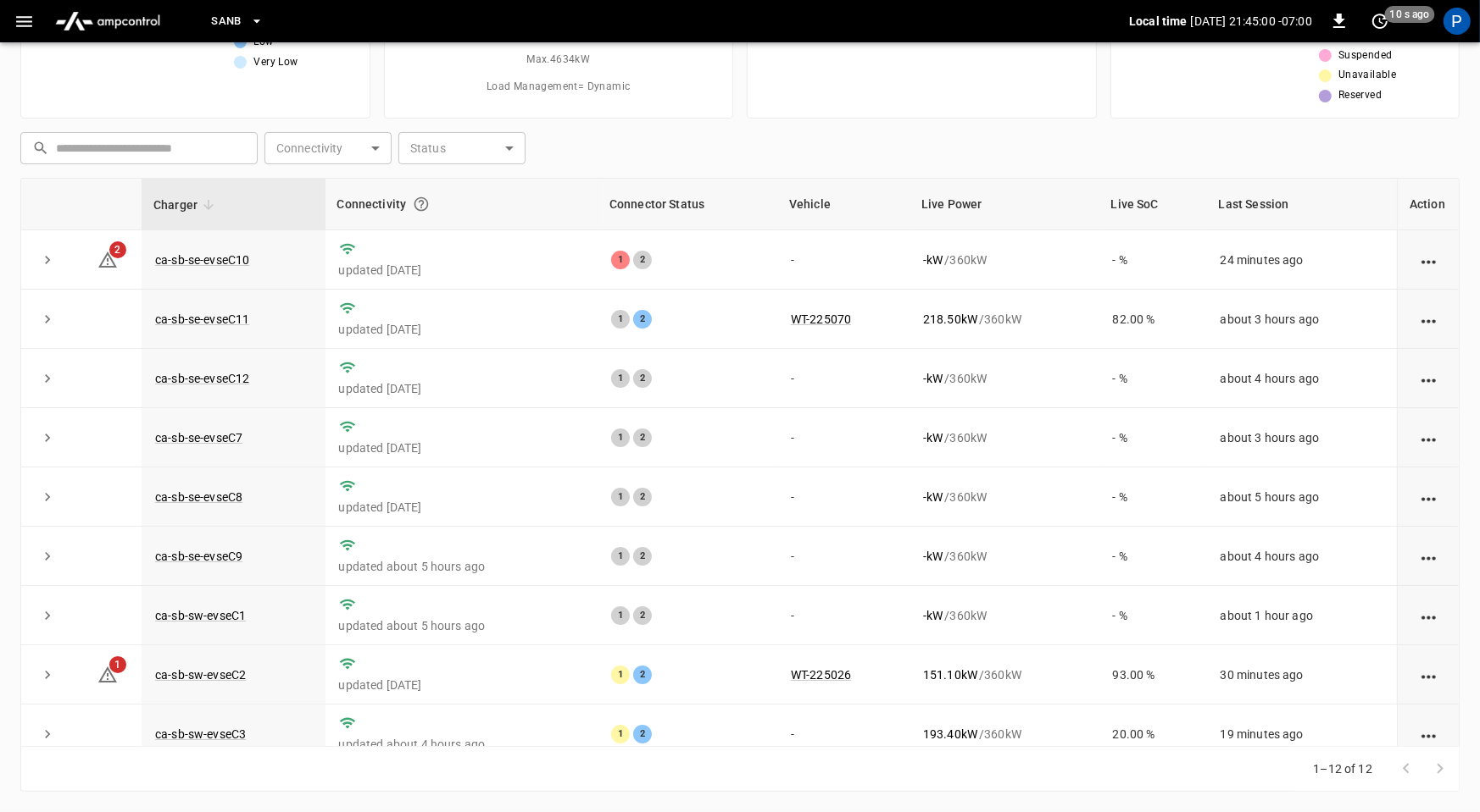
scroll to position [158, 0]
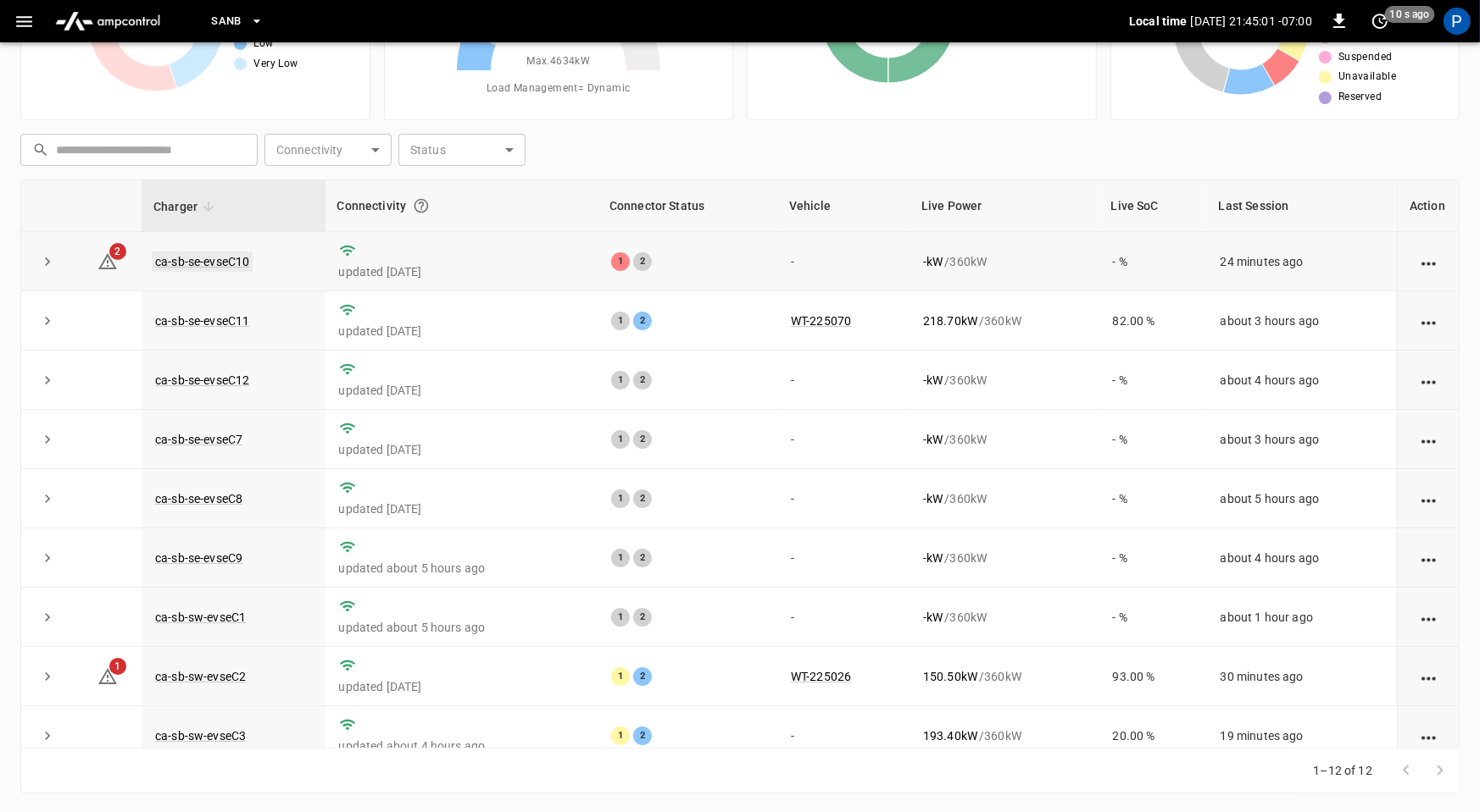
click at [244, 265] on link "ca-sb-se-evseC10" at bounding box center [202, 262] width 101 height 21
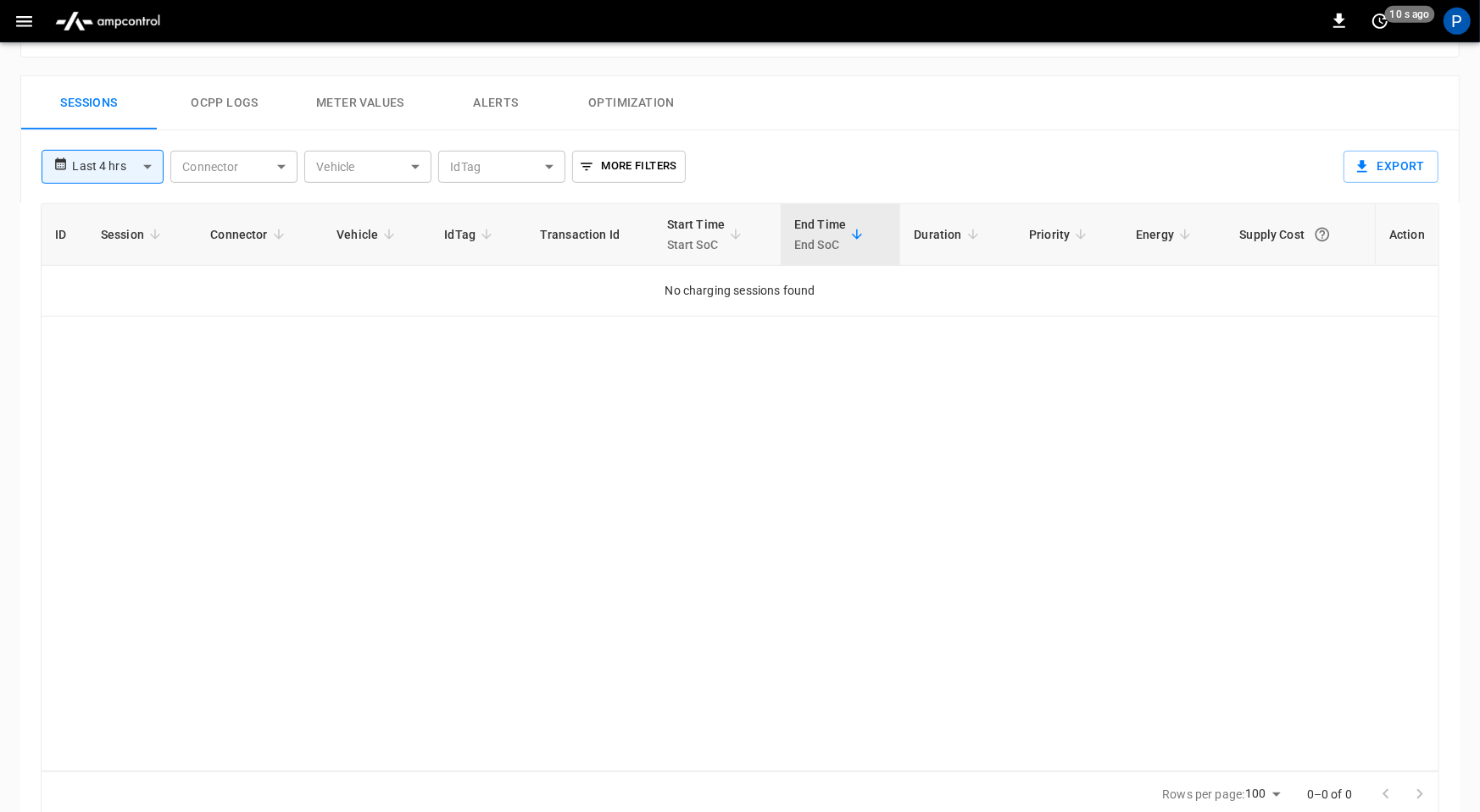
scroll to position [796, 0]
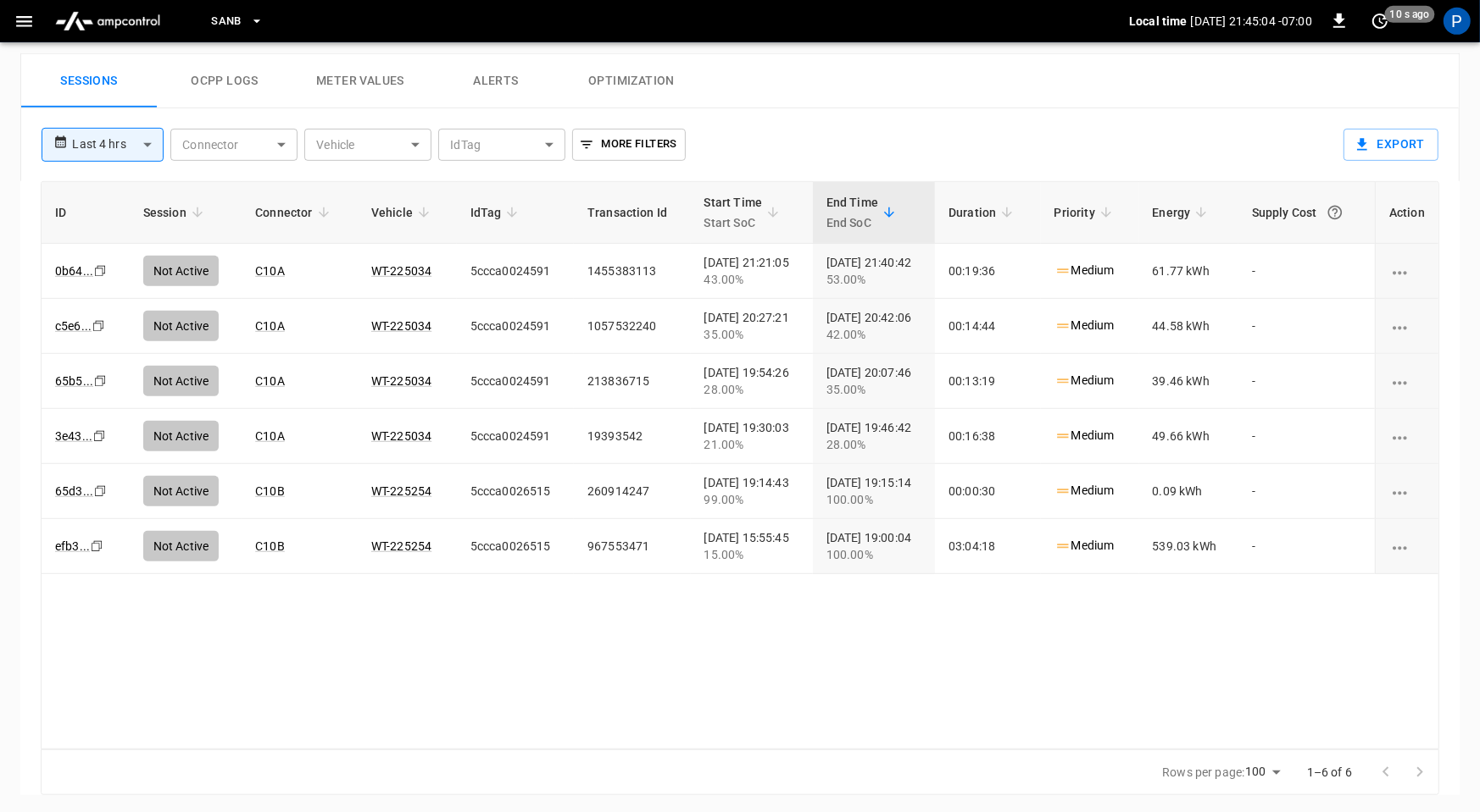
click at [501, 79] on button "Alerts" at bounding box center [495, 81] width 135 height 54
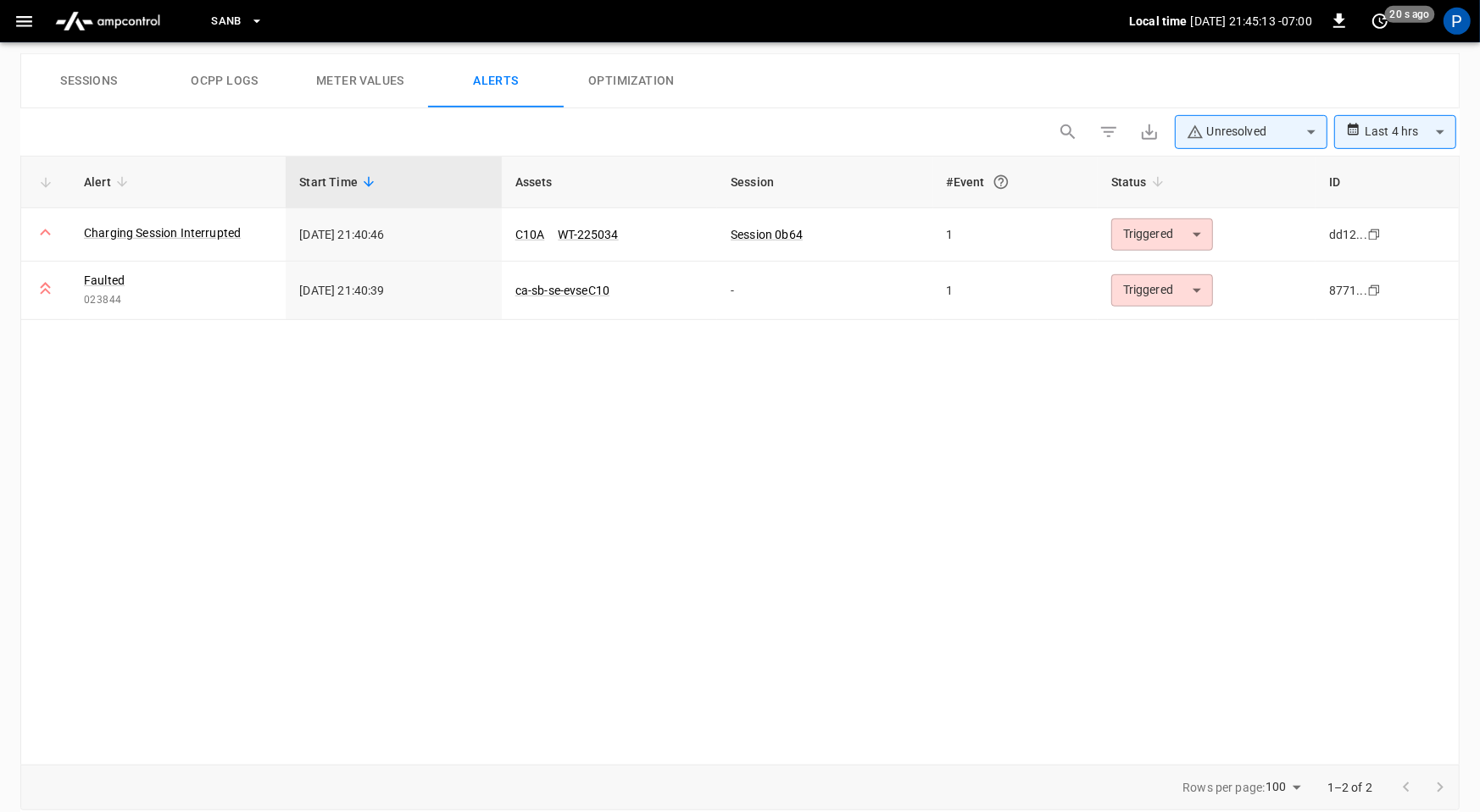
click at [148, 23] on img "menu" at bounding box center [107, 21] width 118 height 33
